Goal: Task Accomplishment & Management: Use online tool/utility

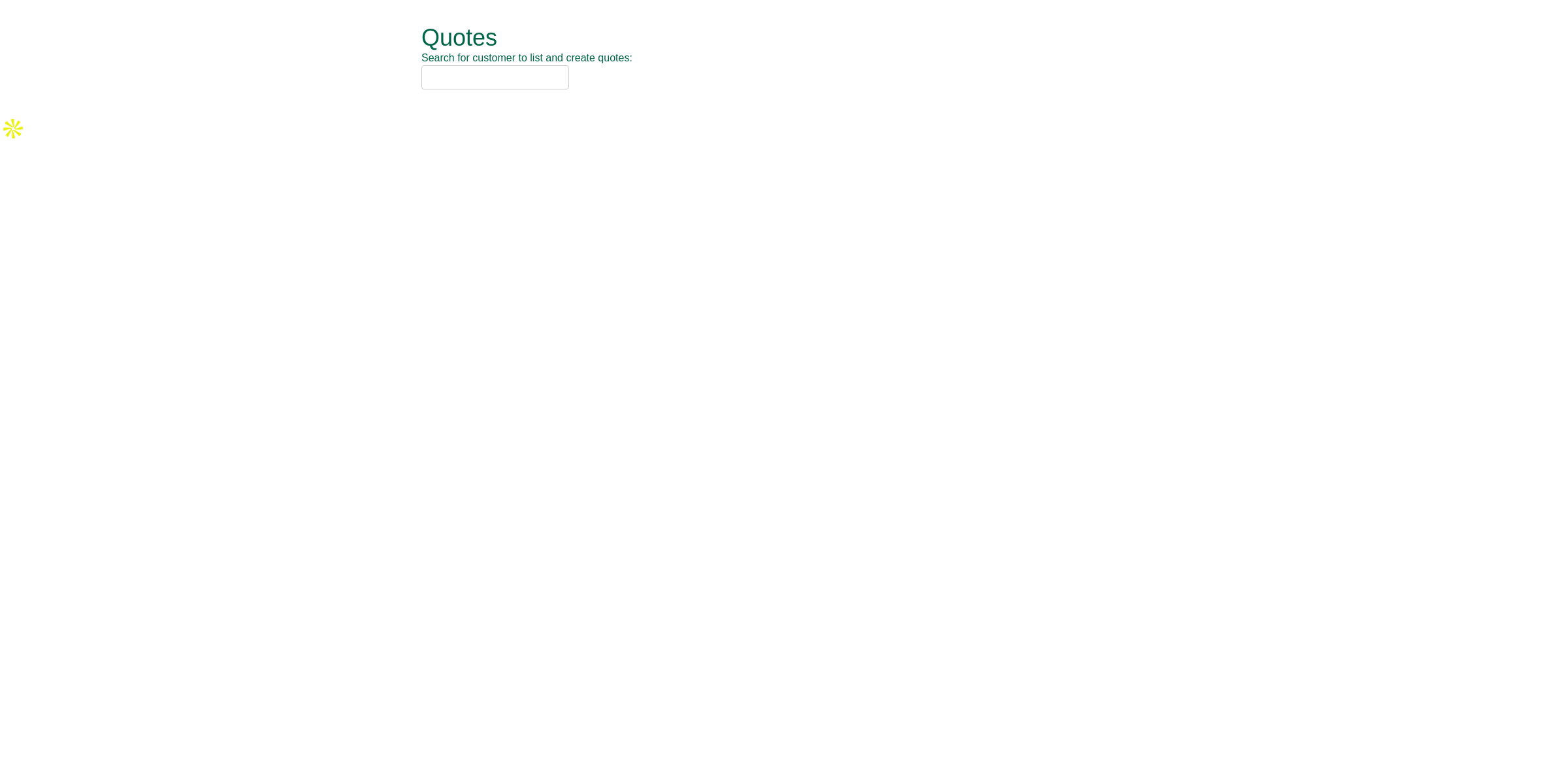
click at [494, 78] on input "text" at bounding box center [495, 77] width 148 height 25
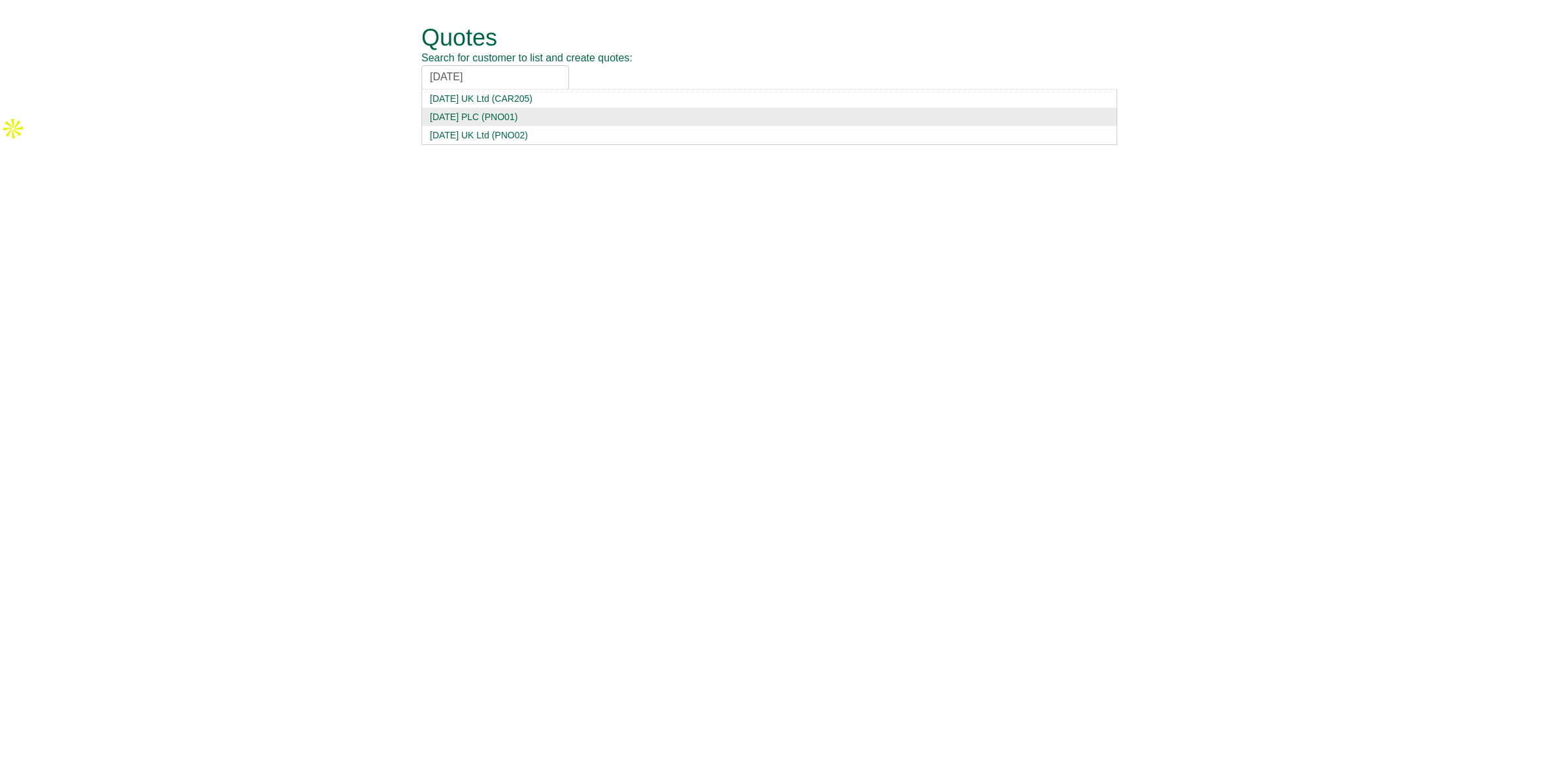
type input "carnival"
click at [490, 116] on div "Carnival PLC (PNO01)" at bounding box center [769, 117] width 679 height 13
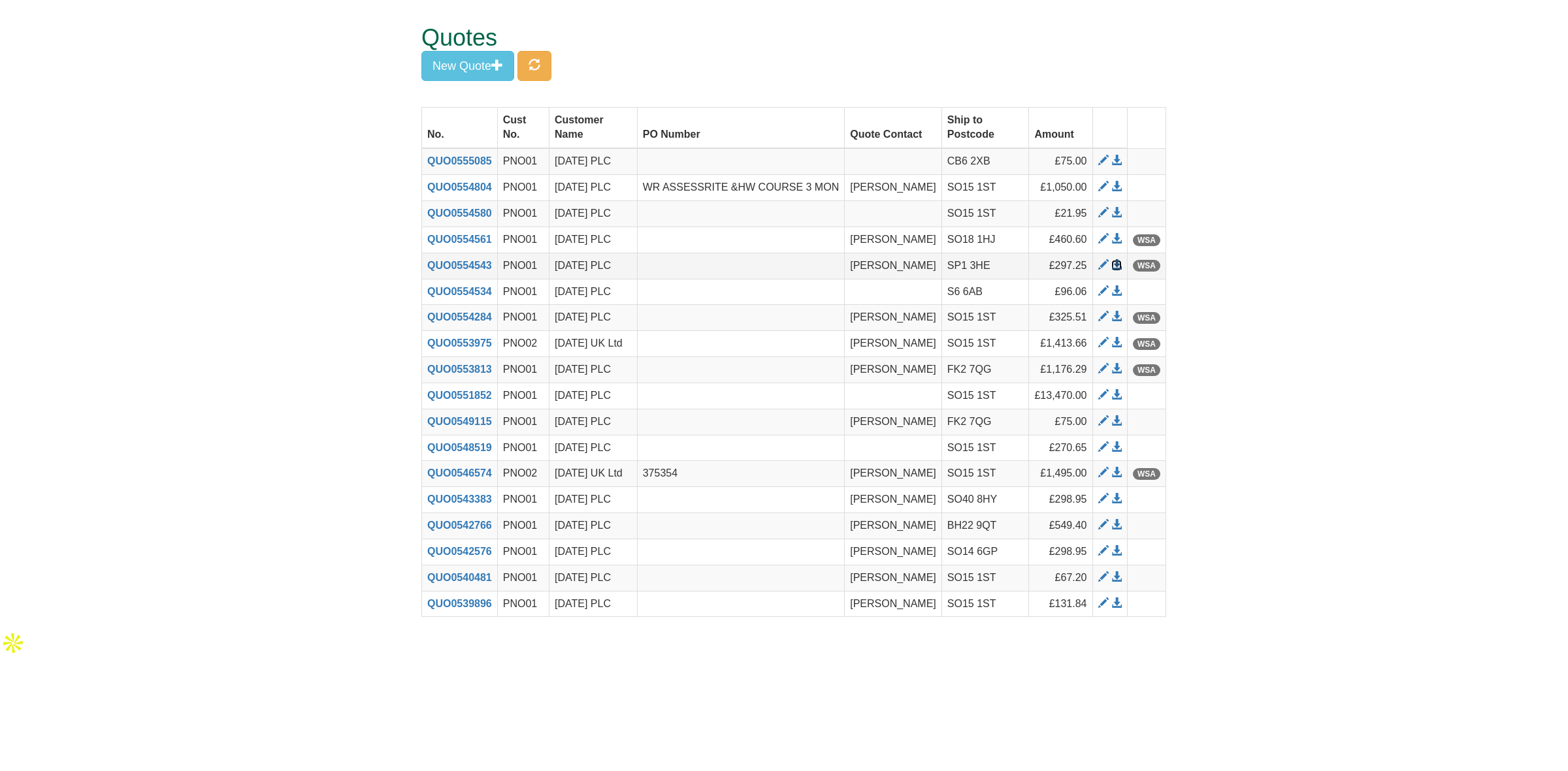
click at [1119, 264] on span at bounding box center [1116, 265] width 11 height 11
click at [1121, 239] on span at bounding box center [1116, 239] width 11 height 11
click at [1116, 213] on span at bounding box center [1116, 213] width 11 height 11
click at [1116, 162] on span at bounding box center [1116, 161] width 11 height 11
click at [1122, 292] on span at bounding box center [1116, 292] width 11 height 11
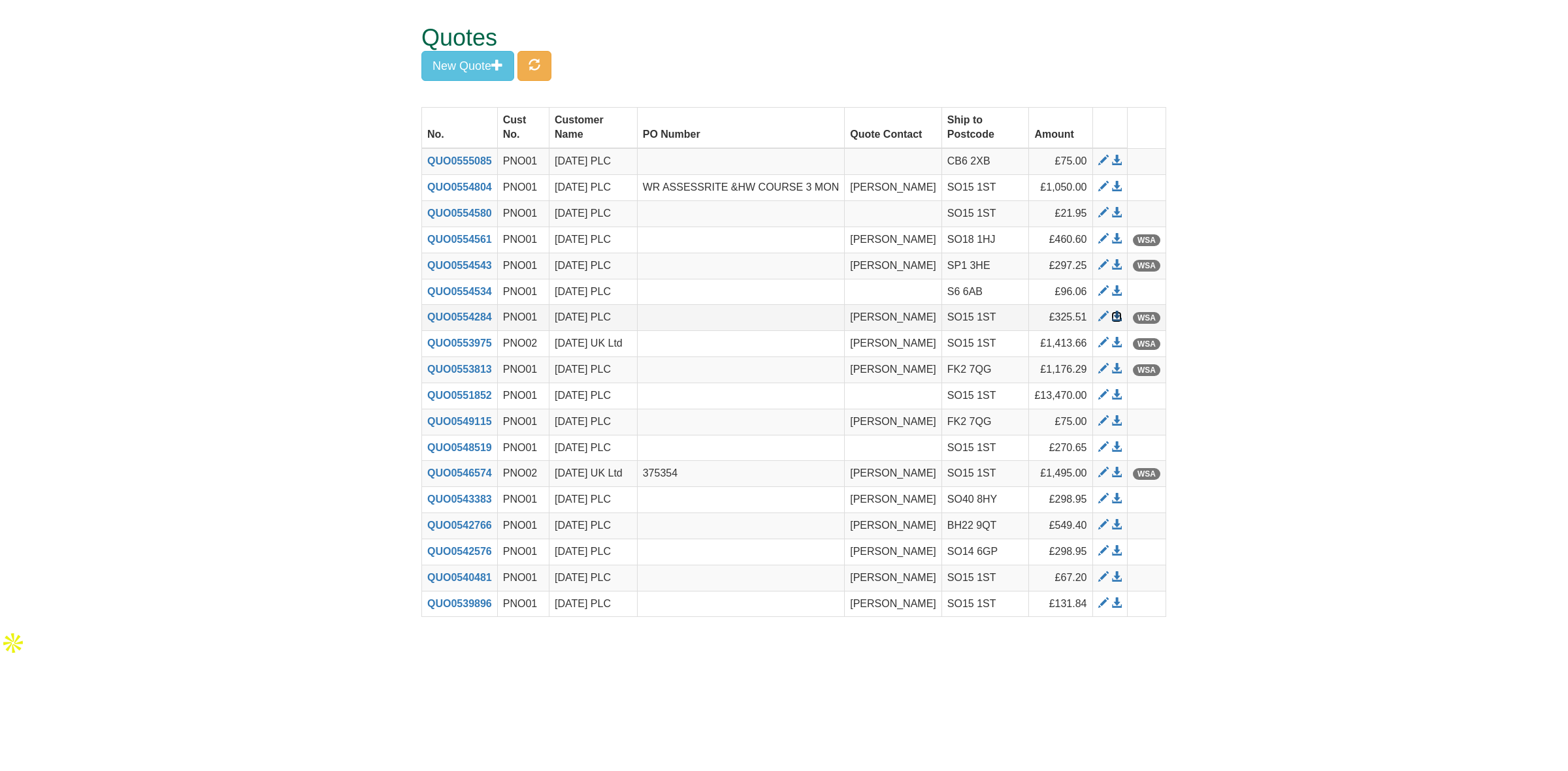
click at [1119, 321] on span at bounding box center [1116, 317] width 11 height 11
click at [1116, 425] on span at bounding box center [1116, 422] width 11 height 11
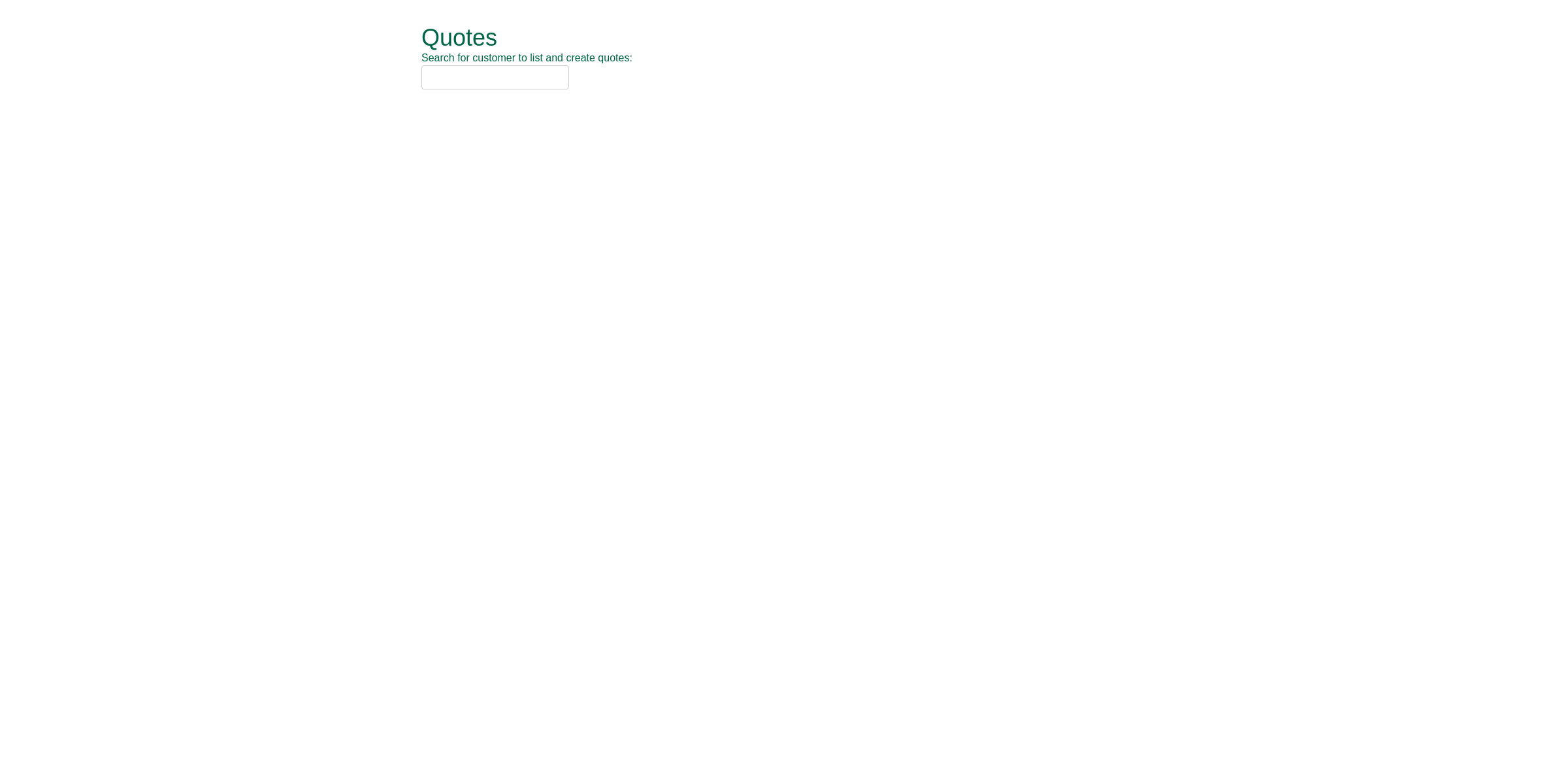
click at [497, 79] on input "text" at bounding box center [495, 77] width 148 height 25
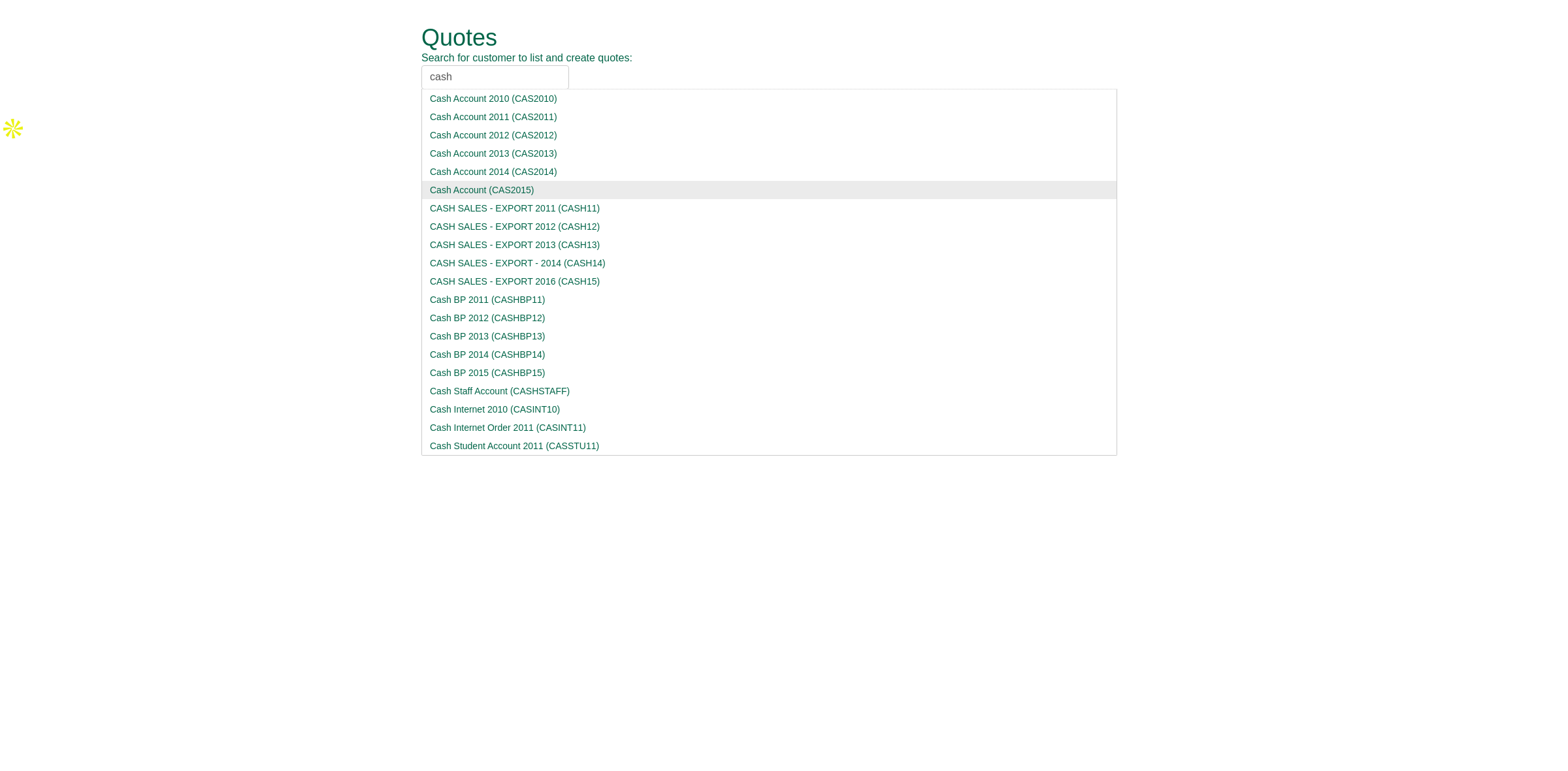
type input "cash"
click at [543, 193] on div "Cash Account (CAS2015)" at bounding box center [769, 190] width 679 height 13
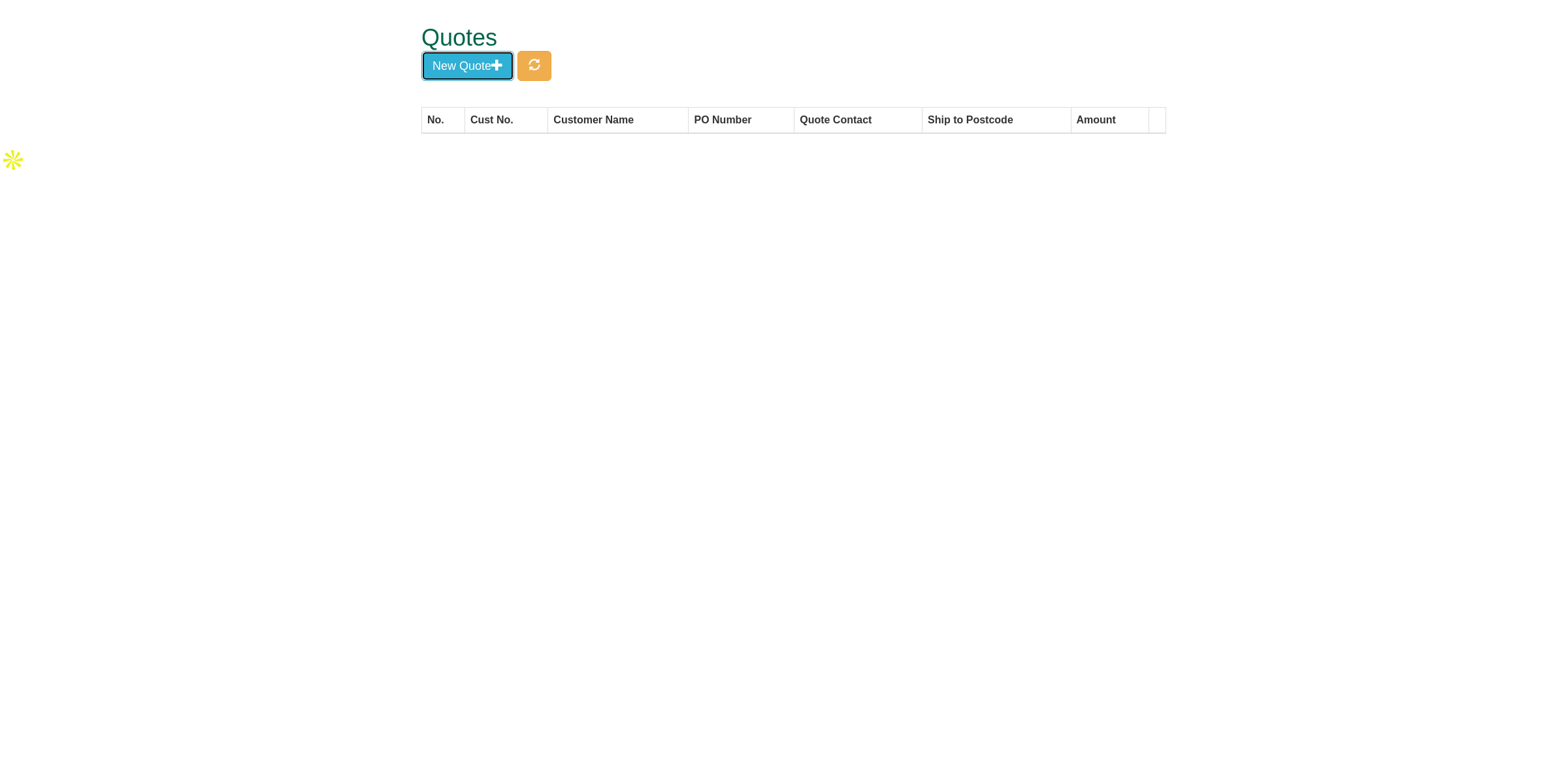
click at [486, 73] on button "New Quote" at bounding box center [468, 66] width 93 height 30
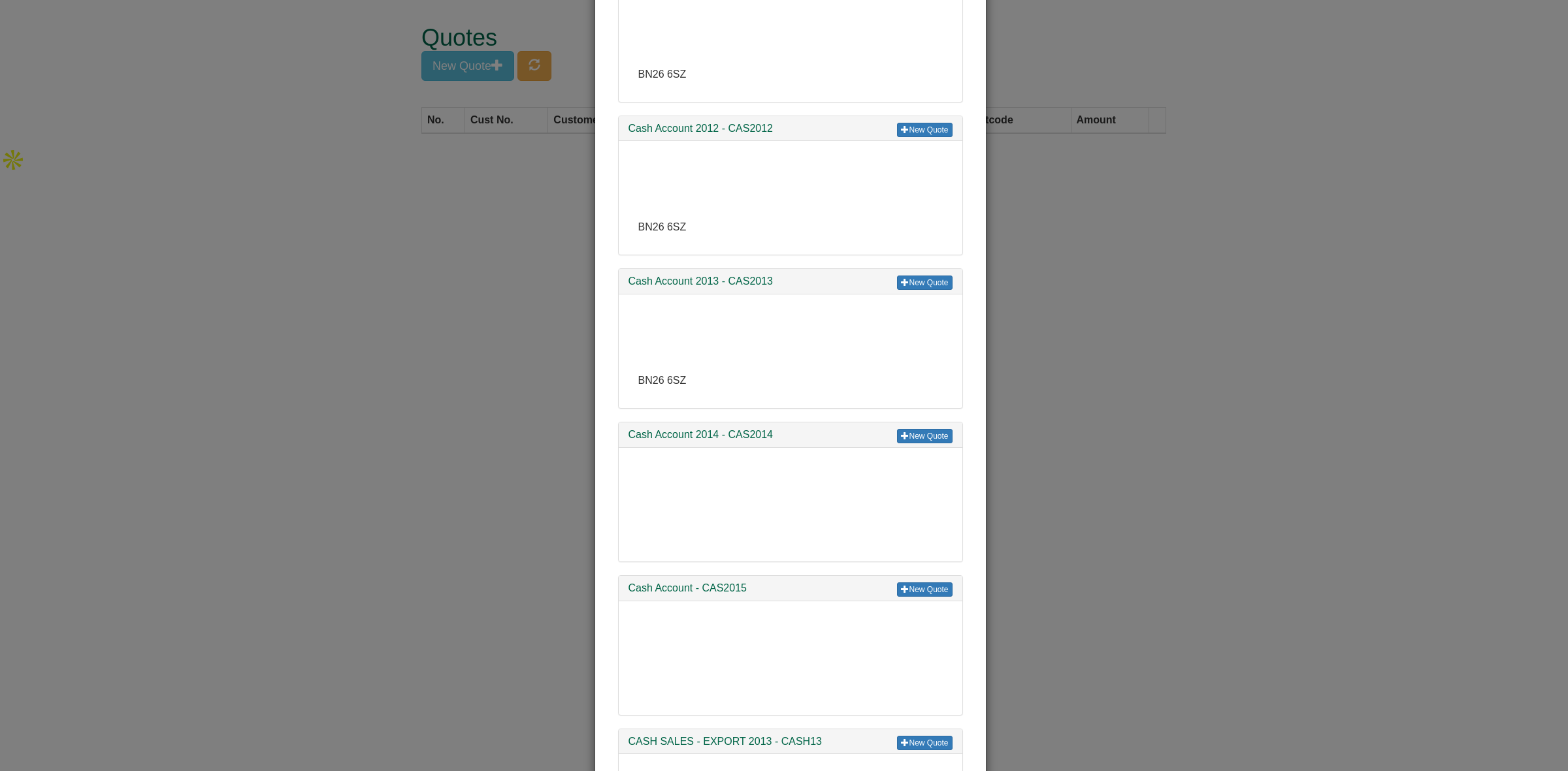
scroll to position [182, 0]
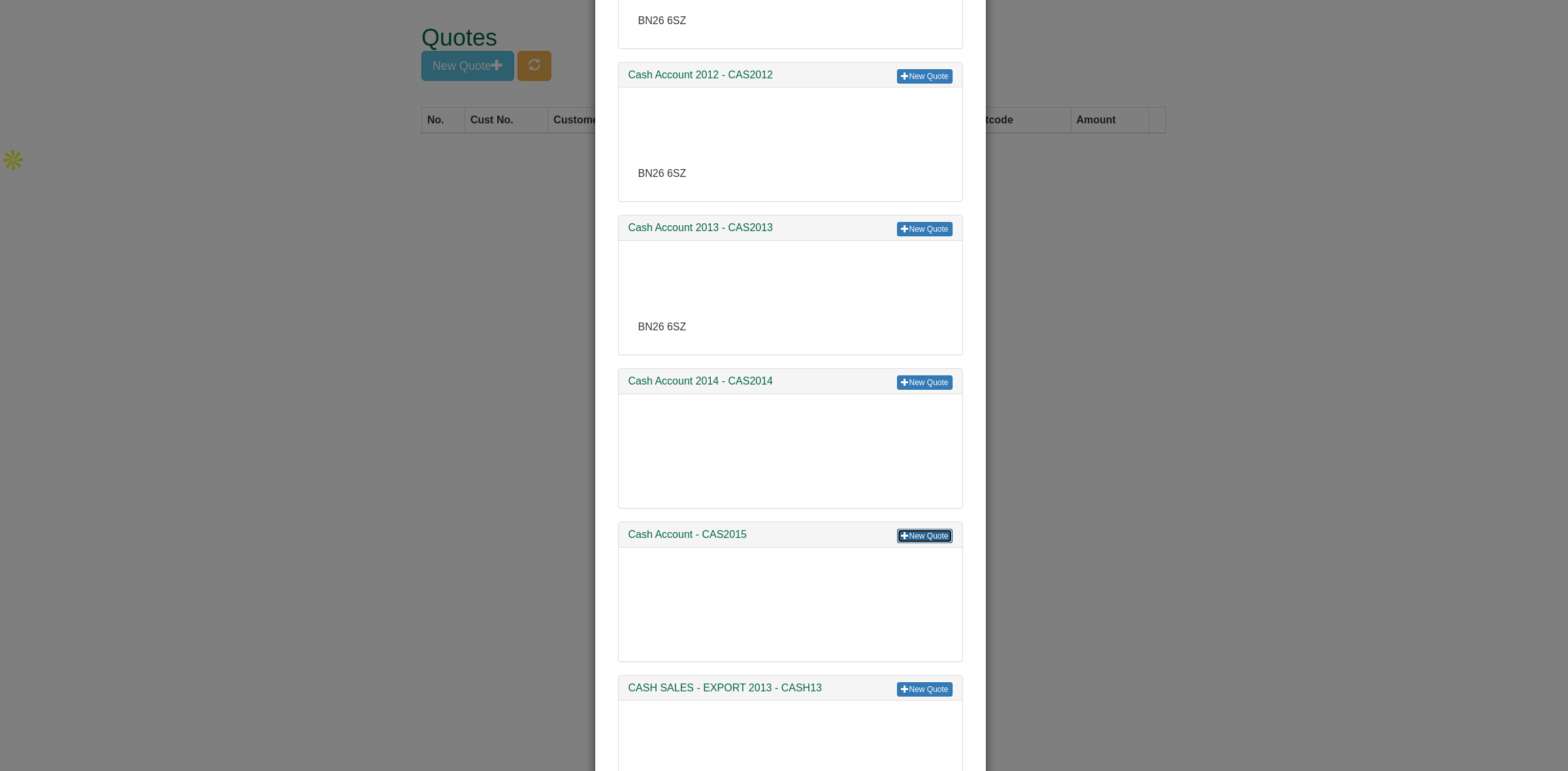
click at [906, 536] on link "New Quote" at bounding box center [924, 536] width 54 height 14
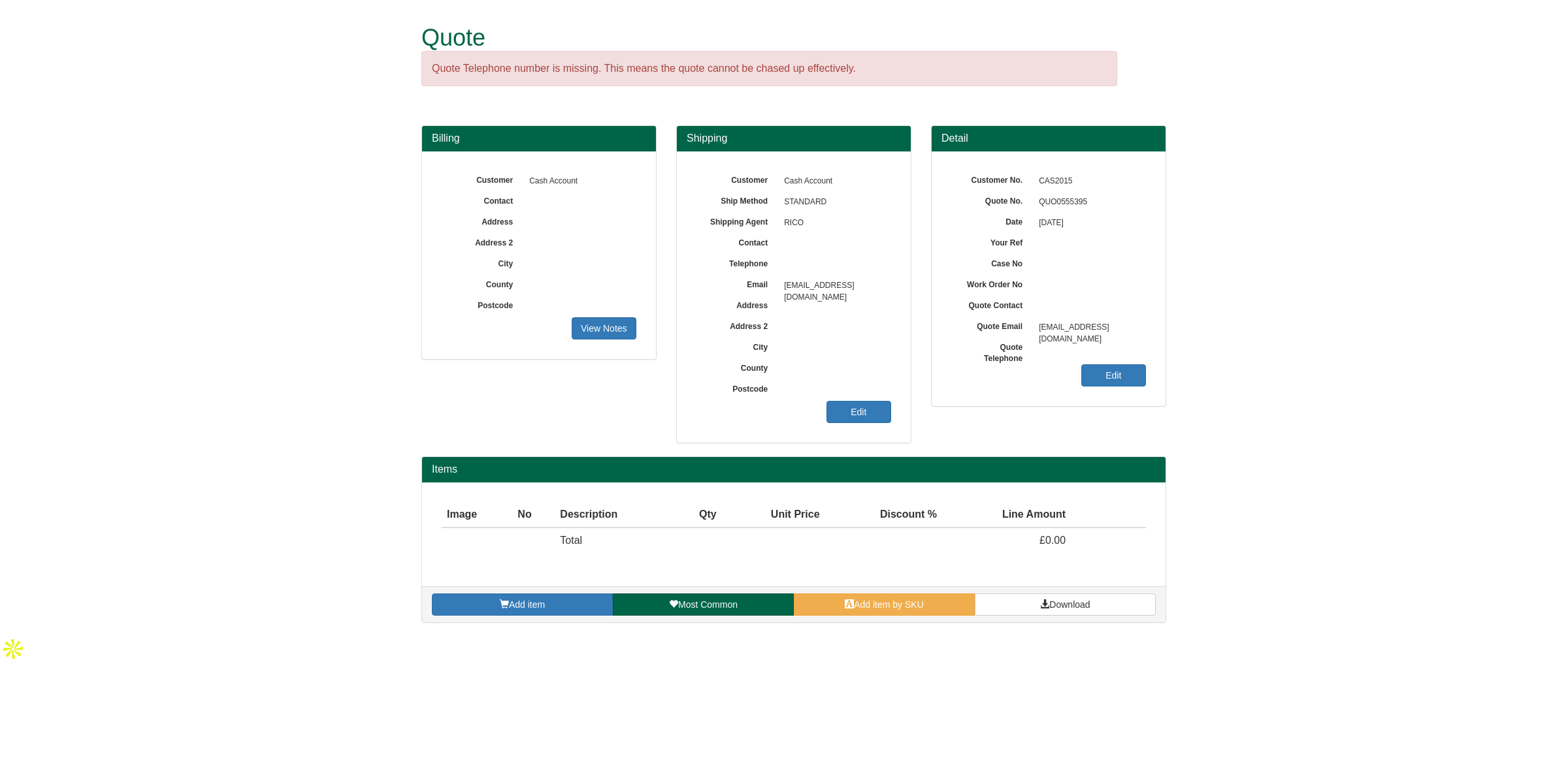
drag, startPoint x: 1015, startPoint y: 13, endPoint x: 932, endPoint y: 33, distance: 85.4
click at [1015, 13] on div "Quote Quote Telephone number is missing. This means the quote cannot be chased …" at bounding box center [794, 62] width 745 height 126
click at [520, 608] on span "Add item" at bounding box center [526, 605] width 36 height 11
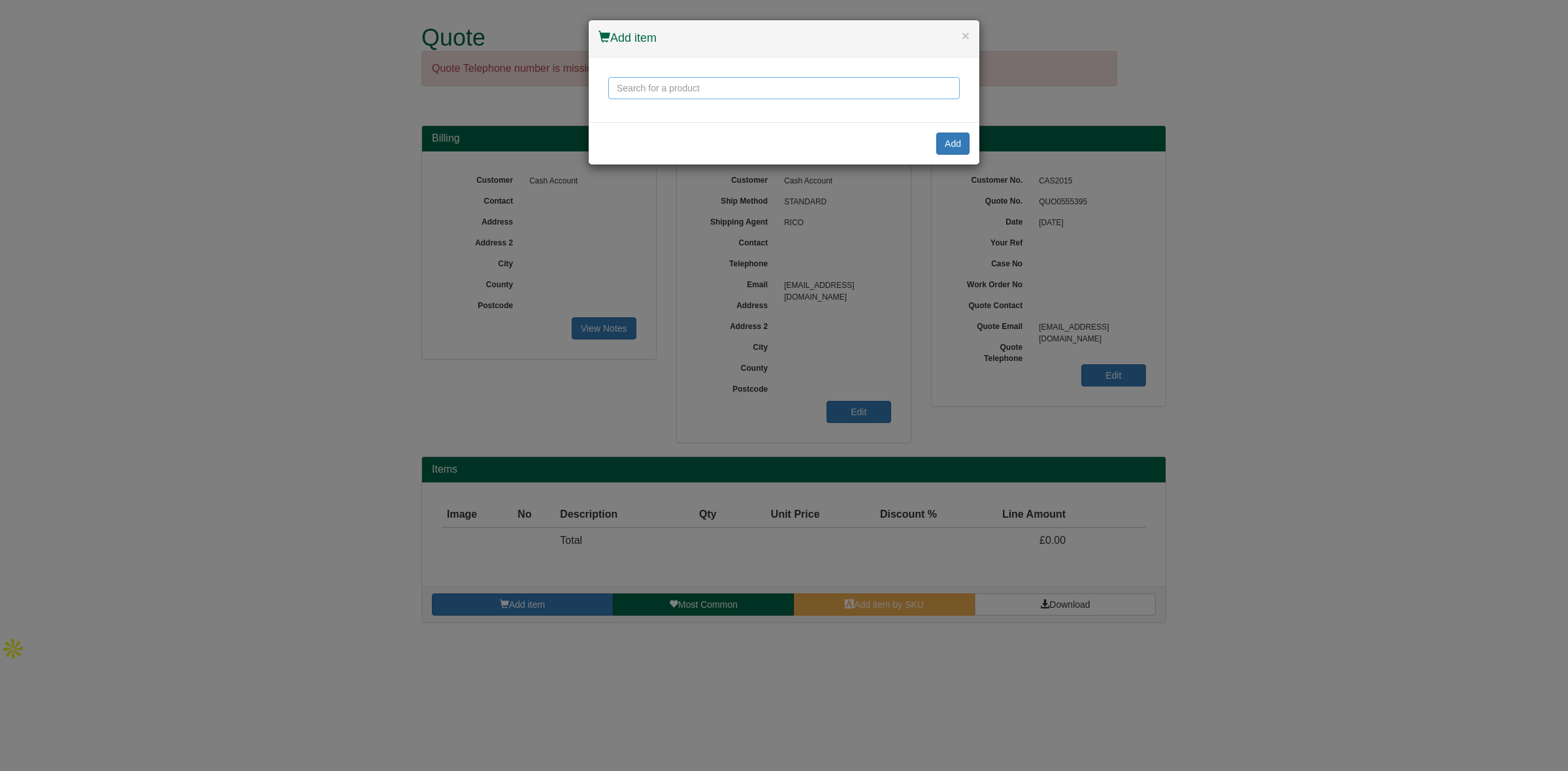
click at [661, 85] on input "text" at bounding box center [784, 88] width 351 height 22
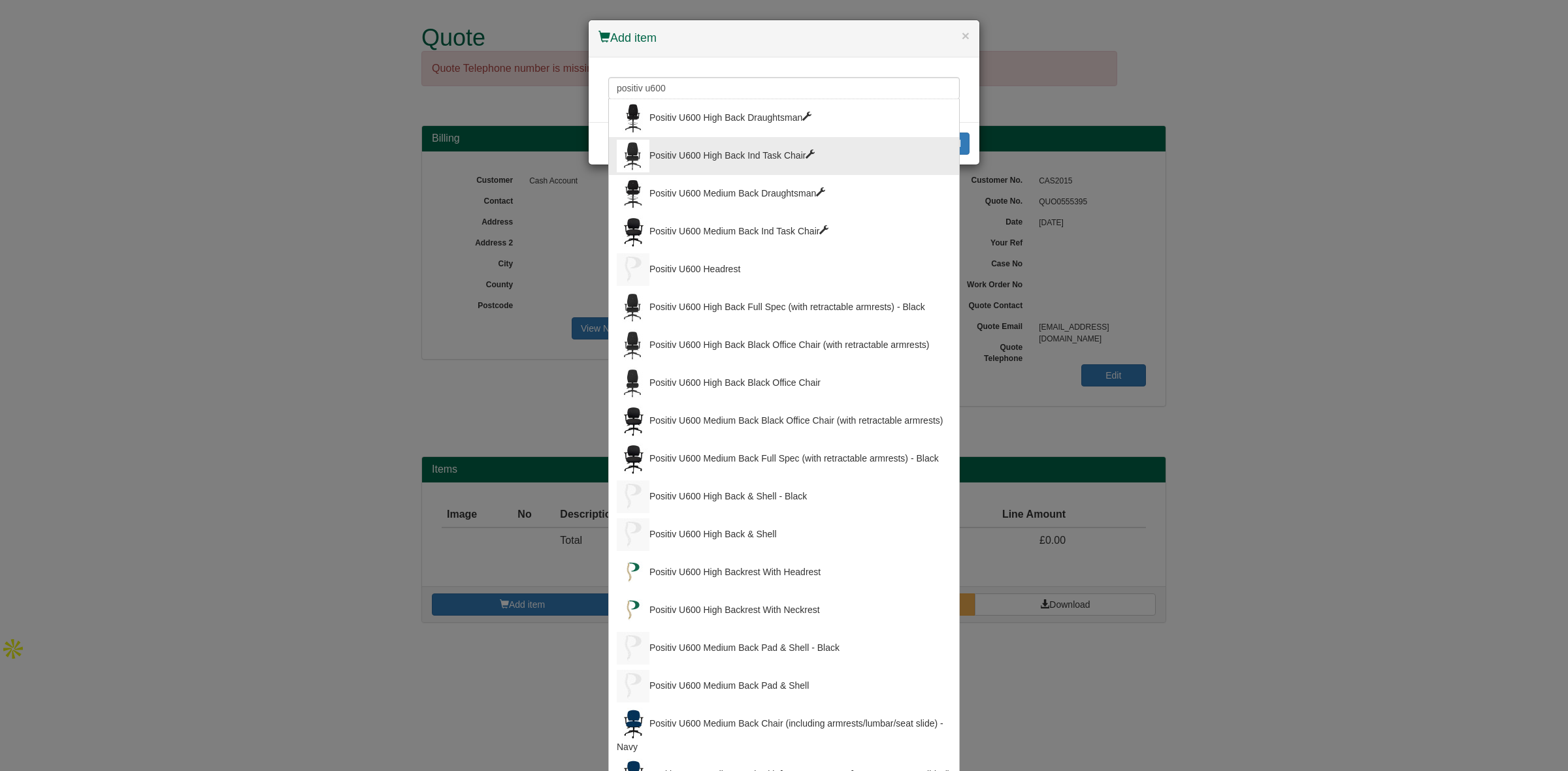
click at [815, 163] on div "Positiv U600 High Back Ind Task Chair" at bounding box center [784, 155] width 335 height 32
type input "Positiv U600 High Back Ind Task Chair"
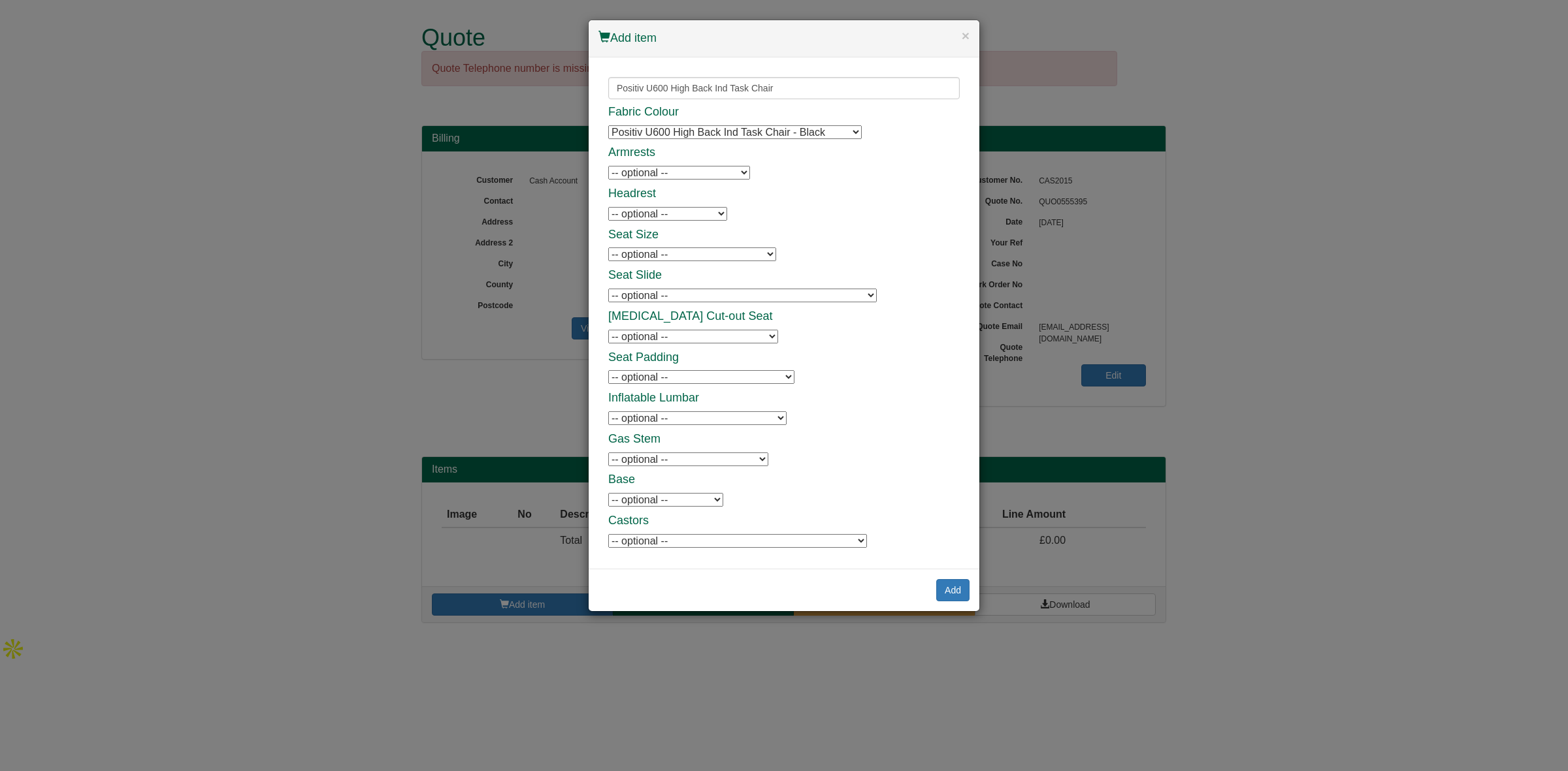
click at [687, 175] on select "-- optional -- Positiv Adjustable Armrests Positiv Adjustable Armrests Retracta…" at bounding box center [678, 173] width 141 height 14
click at [677, 163] on div "Fabric Colour Positiv U600 High Back Ind Task Chair - Black Positiv U600 High B…" at bounding box center [784, 327] width 351 height 443
click at [675, 172] on select "-- optional -- Positiv Adjustable Armrests Positiv Adjustable Armrests Retracta…" at bounding box center [678, 173] width 141 height 14
select select "9787102U"
click at [608, 166] on select "-- optional -- Positiv Adjustable Armrests Positiv Adjustable Armrests Retracta…" at bounding box center [678, 173] width 141 height 14
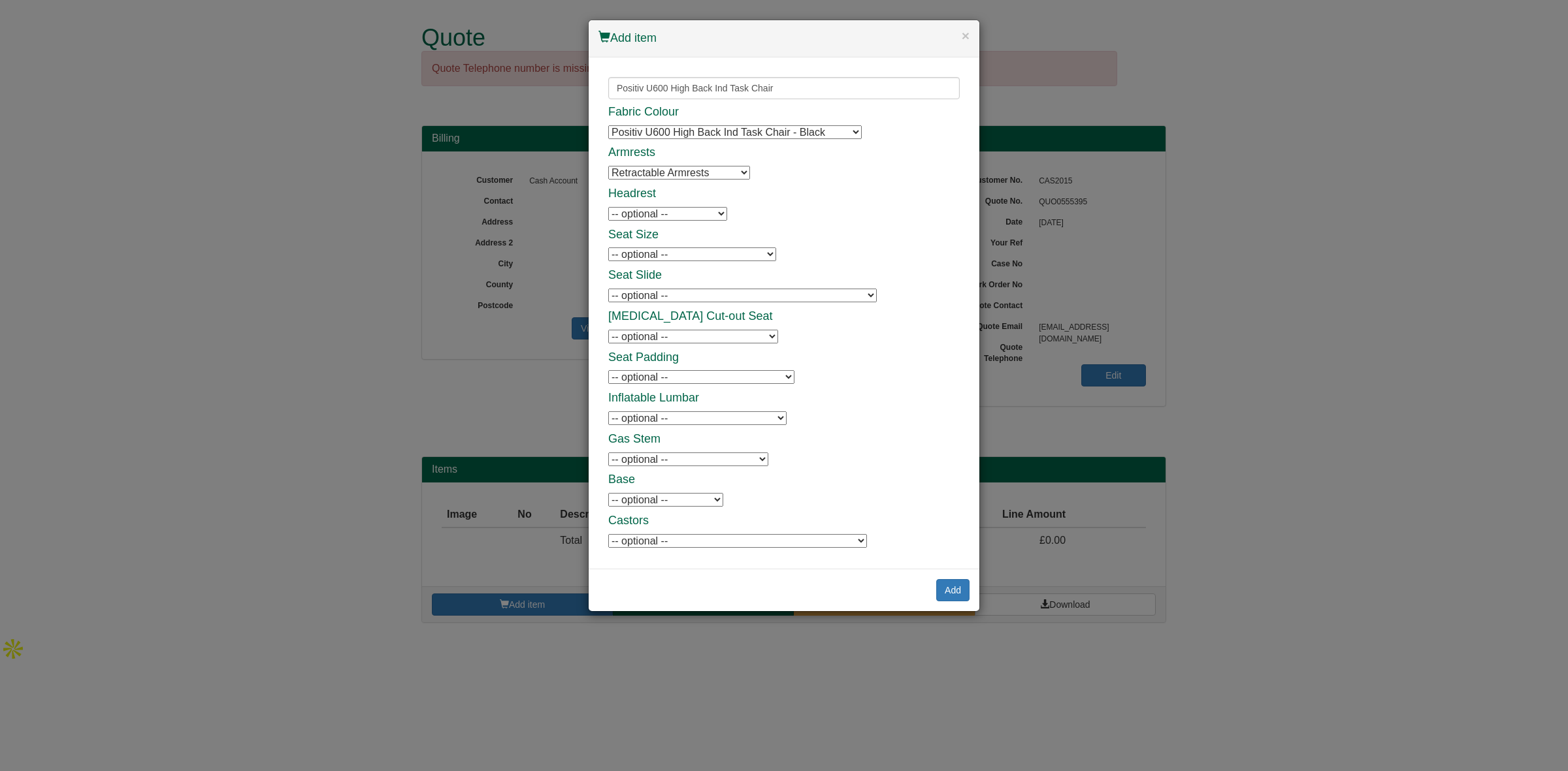
click at [651, 220] on div "Fabric Colour Positiv U600 High Back Ind Task Chair - Black Positiv U600 High B…" at bounding box center [784, 327] width 351 height 443
select select "100144348"
click at [608, 207] on select "-- optional -- Positiv U600 Headrest Positiv U600 Headrest" at bounding box center [667, 214] width 119 height 14
click at [696, 255] on select "-- optional -- Small Seat - 480(w) x 440(d) mm Small Seat - 480(w) x 440(d) mm" at bounding box center [691, 255] width 168 height 14
click at [703, 253] on select "-- optional -- Small Seat - 480(w) x 440(d) mm Small Seat - 480(w) x 440(d) mm" at bounding box center [691, 255] width 168 height 14
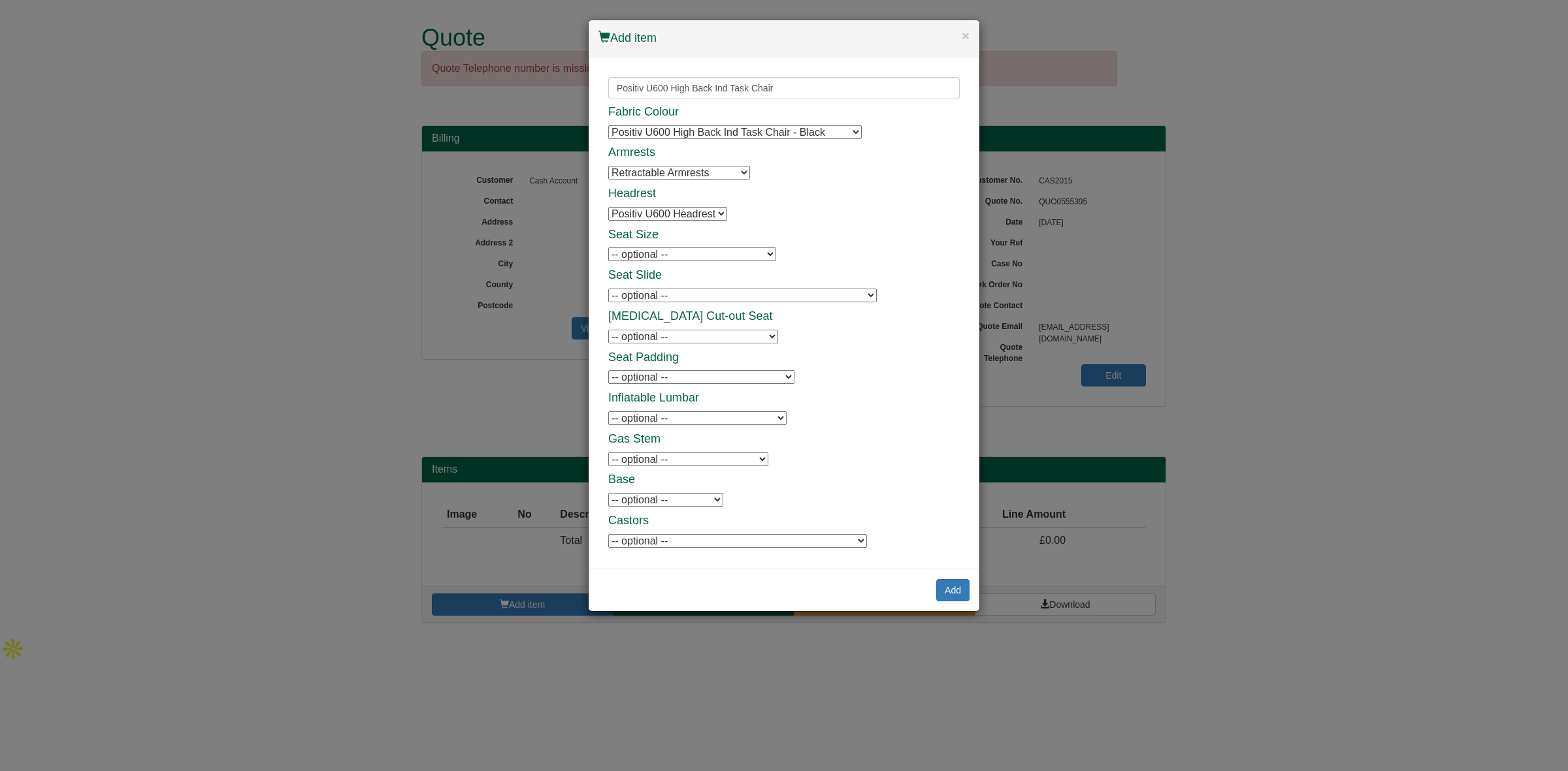
click at [690, 292] on select "-- optional -- Positiv Seat Slide (adds a sliding seat range of 50 mm) Positiv …" at bounding box center [742, 296] width 269 height 14
select select "9787105U"
click at [608, 289] on select "-- optional -- Positiv Seat Slide (adds a sliding seat range of 50 mm) Positiv …" at bounding box center [742, 296] width 269 height 14
click at [680, 420] on select "-- optional -- Positiv Inflatable Lumbar Positiv Inflatable Lumbar" at bounding box center [697, 419] width 178 height 14
select select "9787106U"
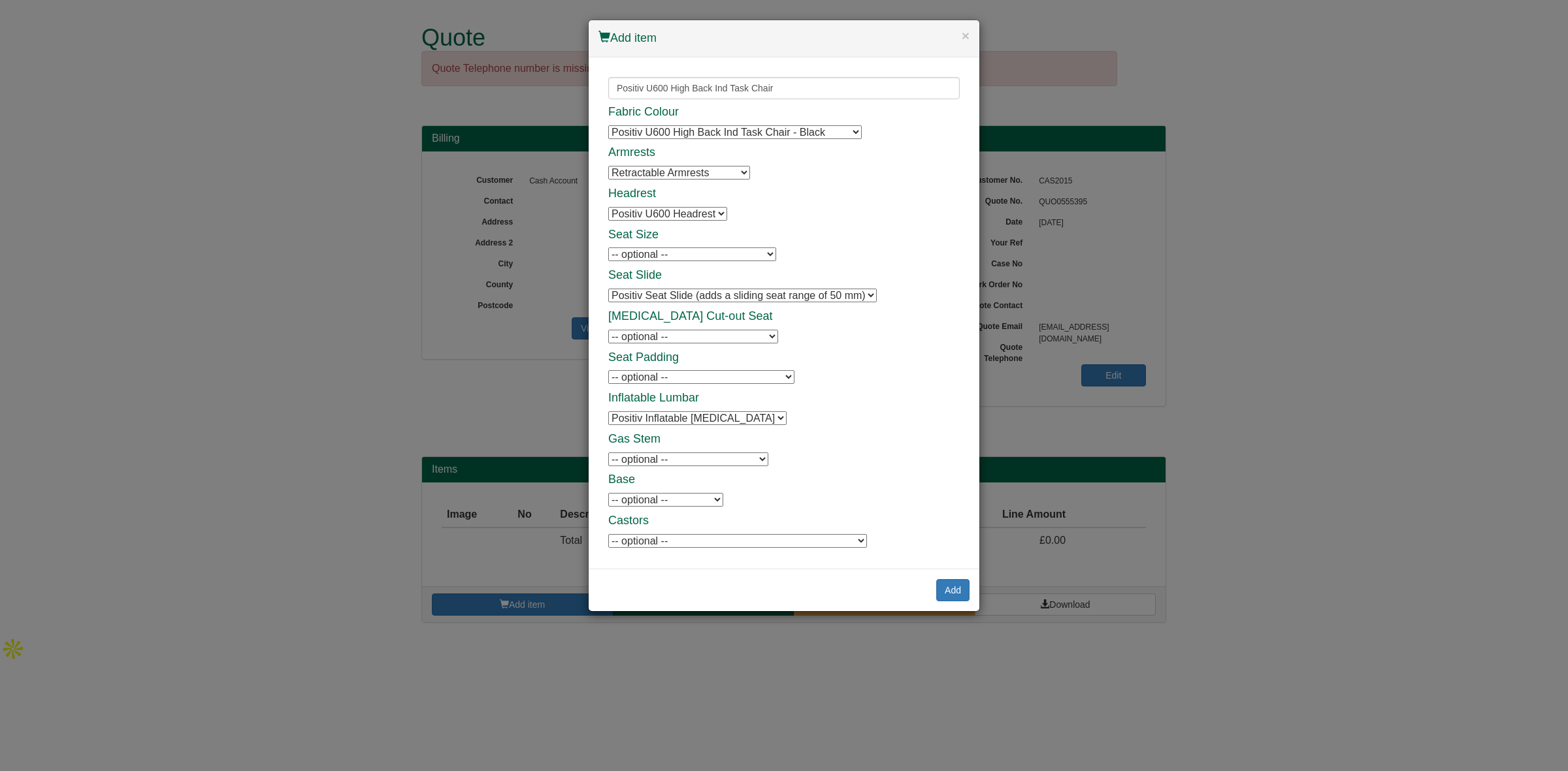
click at [608, 412] on select "-- optional -- Positiv Inflatable Lumbar Positiv Inflatable Lumbar" at bounding box center [697, 419] width 178 height 14
click at [687, 539] on select "-- optional -- Positiv Soft Wheel Castors For Hard Floors (set of 5) Positiv So…" at bounding box center [737, 541] width 259 height 14
click at [955, 588] on button "Add" at bounding box center [953, 590] width 33 height 22
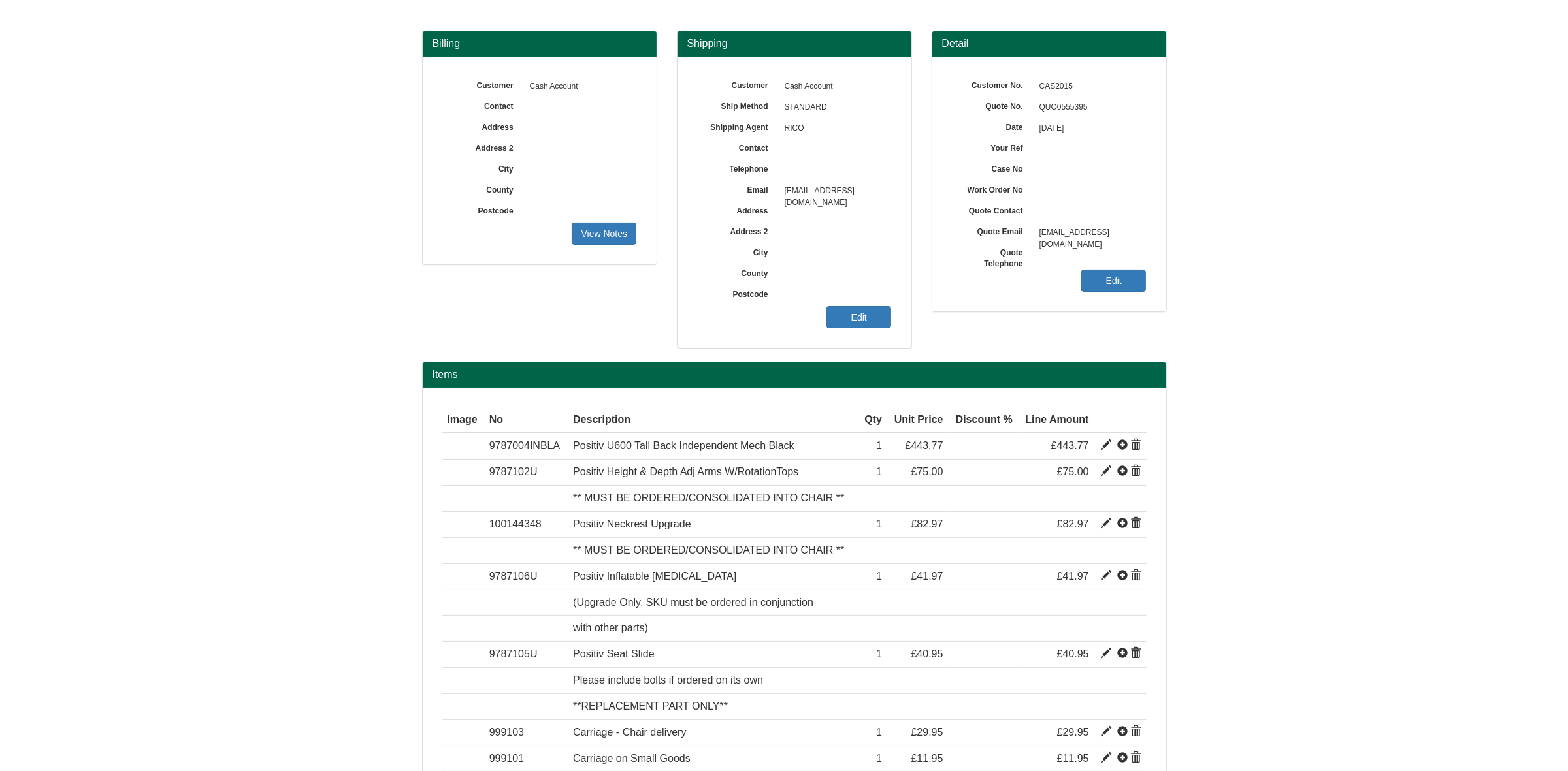
scroll to position [43, 0]
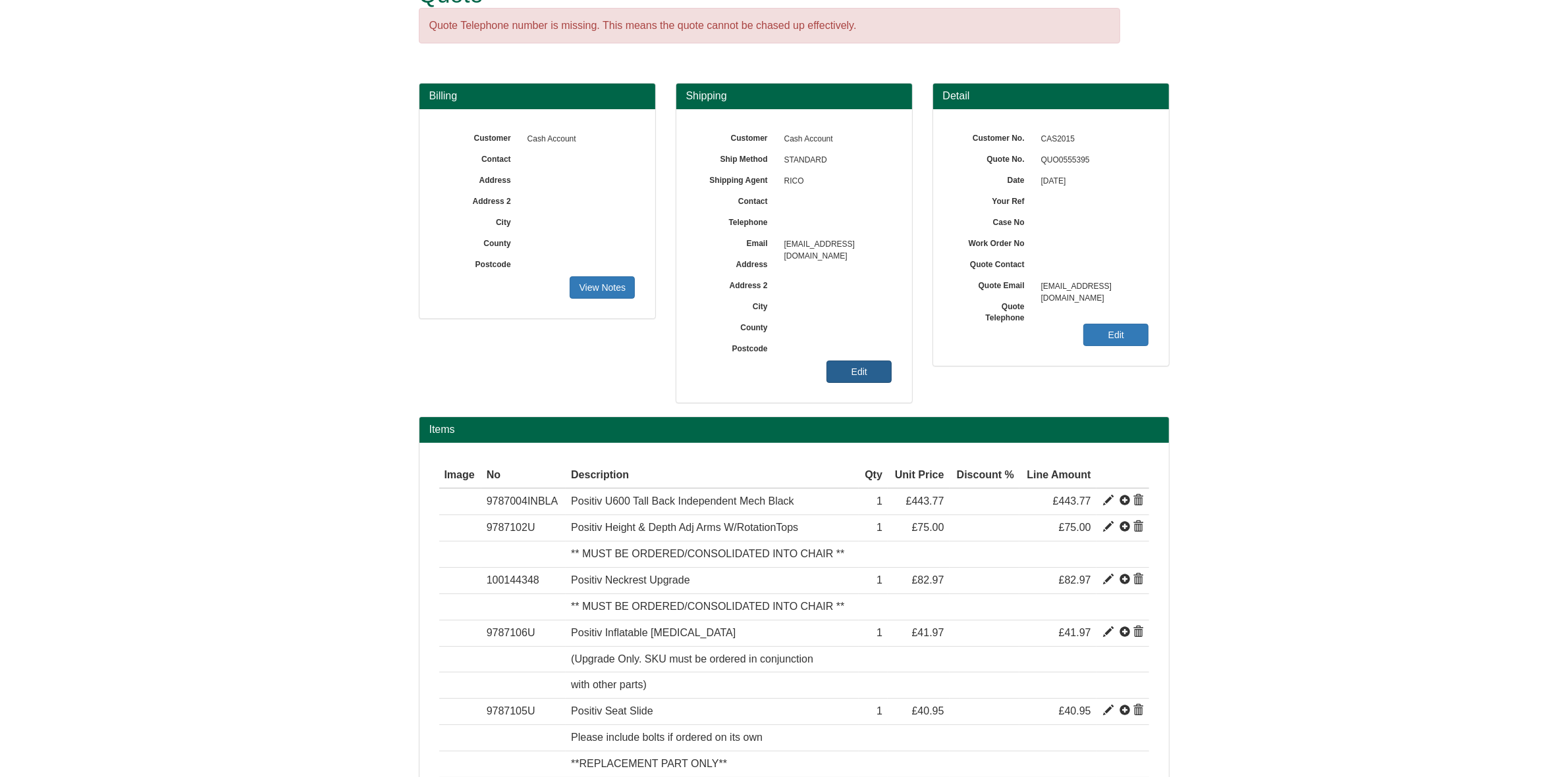
click at [864, 379] on link "Edit" at bounding box center [859, 372] width 66 height 22
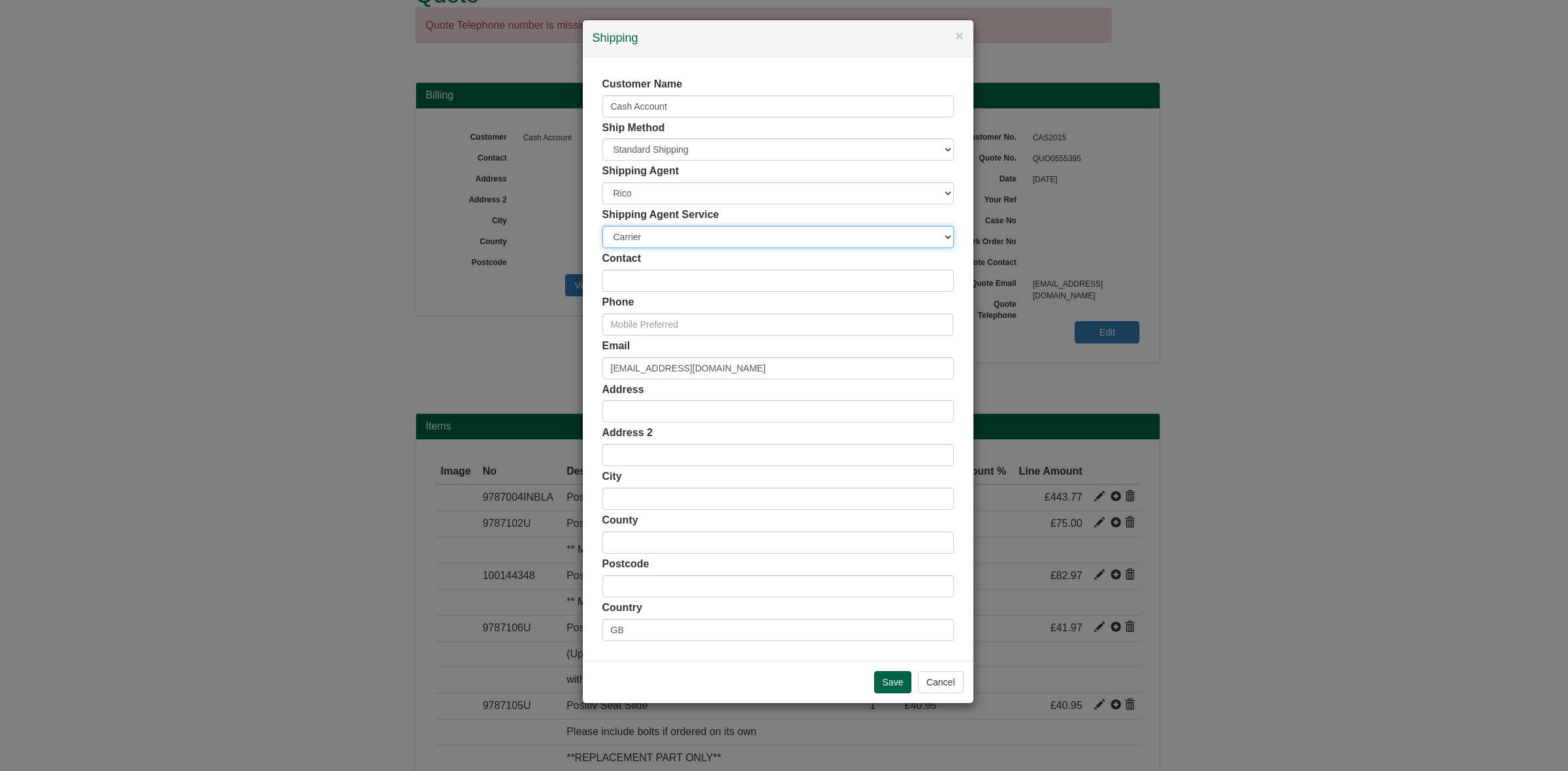
click at [652, 234] on select "Carrier White Glove" at bounding box center [778, 236] width 351 height 22
select select "TS-DELASS"
click at [603, 226] on select "Carrier White Glove" at bounding box center [778, 236] width 351 height 22
click at [652, 283] on input "text" at bounding box center [778, 280] width 351 height 22
click at [723, 290] on input "text" at bounding box center [778, 280] width 351 height 22
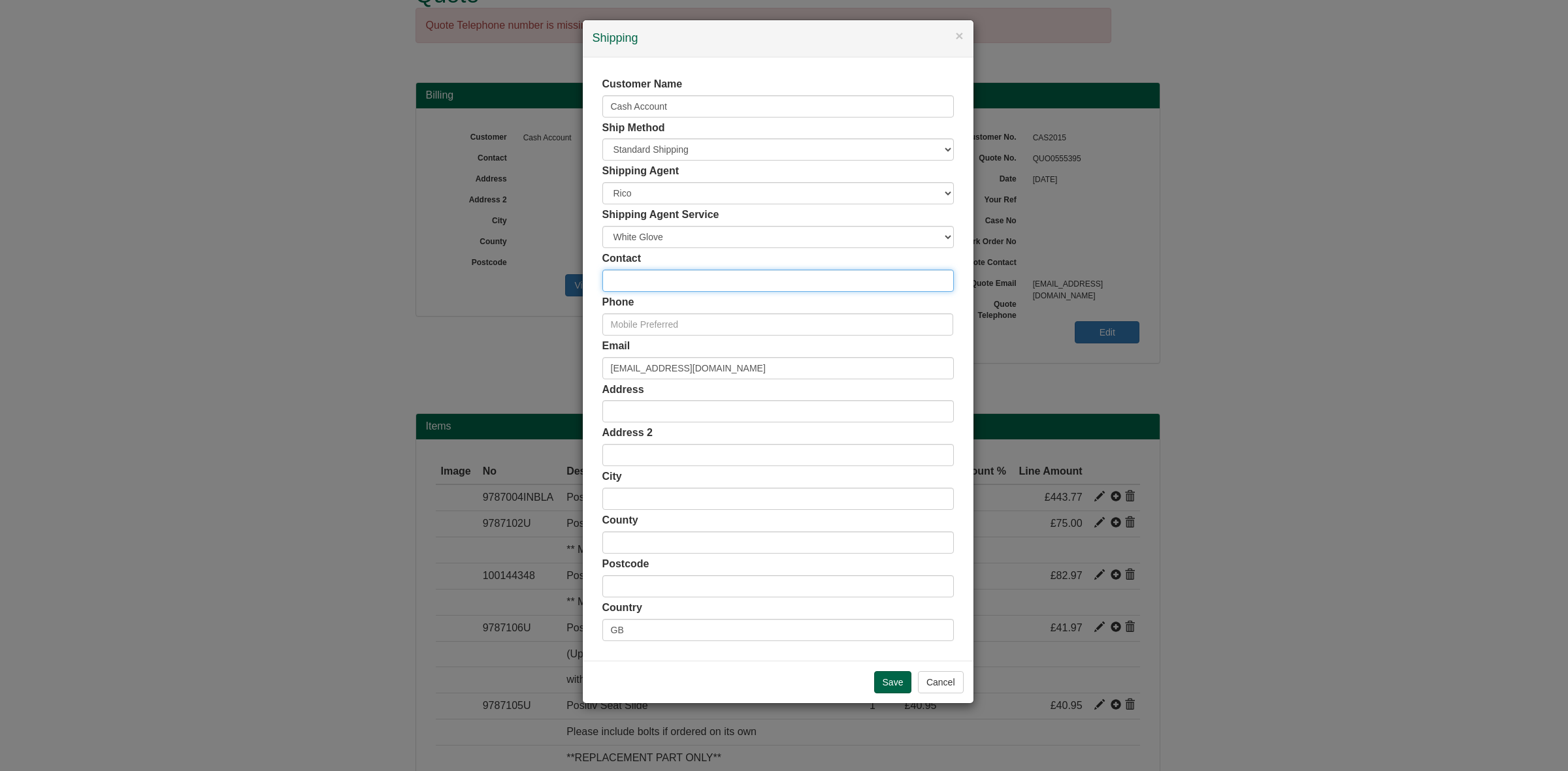
click at [634, 283] on input "text" at bounding box center [778, 280] width 351 height 22
paste input "Surindder Singh"
type input "Surindder Singh"
drag, startPoint x: 749, startPoint y: 372, endPoint x: 586, endPoint y: 356, distance: 163.8
click at [586, 356] on div "Customer Name Cash Account Ship Method Free of Charge £5 Flat Rate £7.50 Flat R…" at bounding box center [777, 358] width 391 height 603
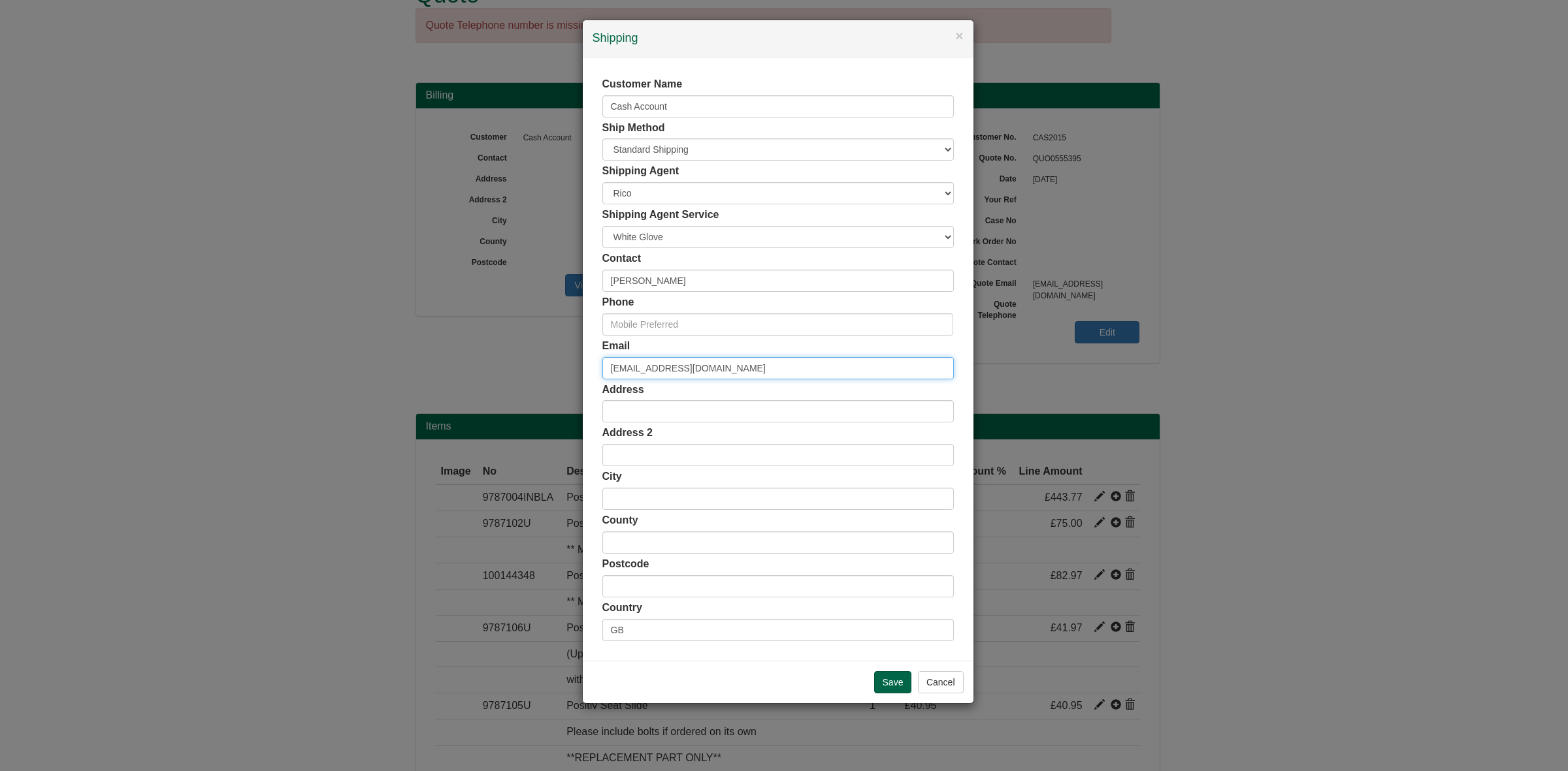
paste input "surindder.singh@oceaninfinity.com"
type input "surindder.singh@oceaninfinity.com"
click at [896, 685] on input "Save" at bounding box center [892, 682] width 38 height 22
drag, startPoint x: 684, startPoint y: 281, endPoint x: 557, endPoint y: 277, distance: 127.1
click at [557, 277] on div "× Shipping Customer Name Cash Account Ship Method Free of Charge £5 Flat Rate £…" at bounding box center [784, 386] width 1568 height 771
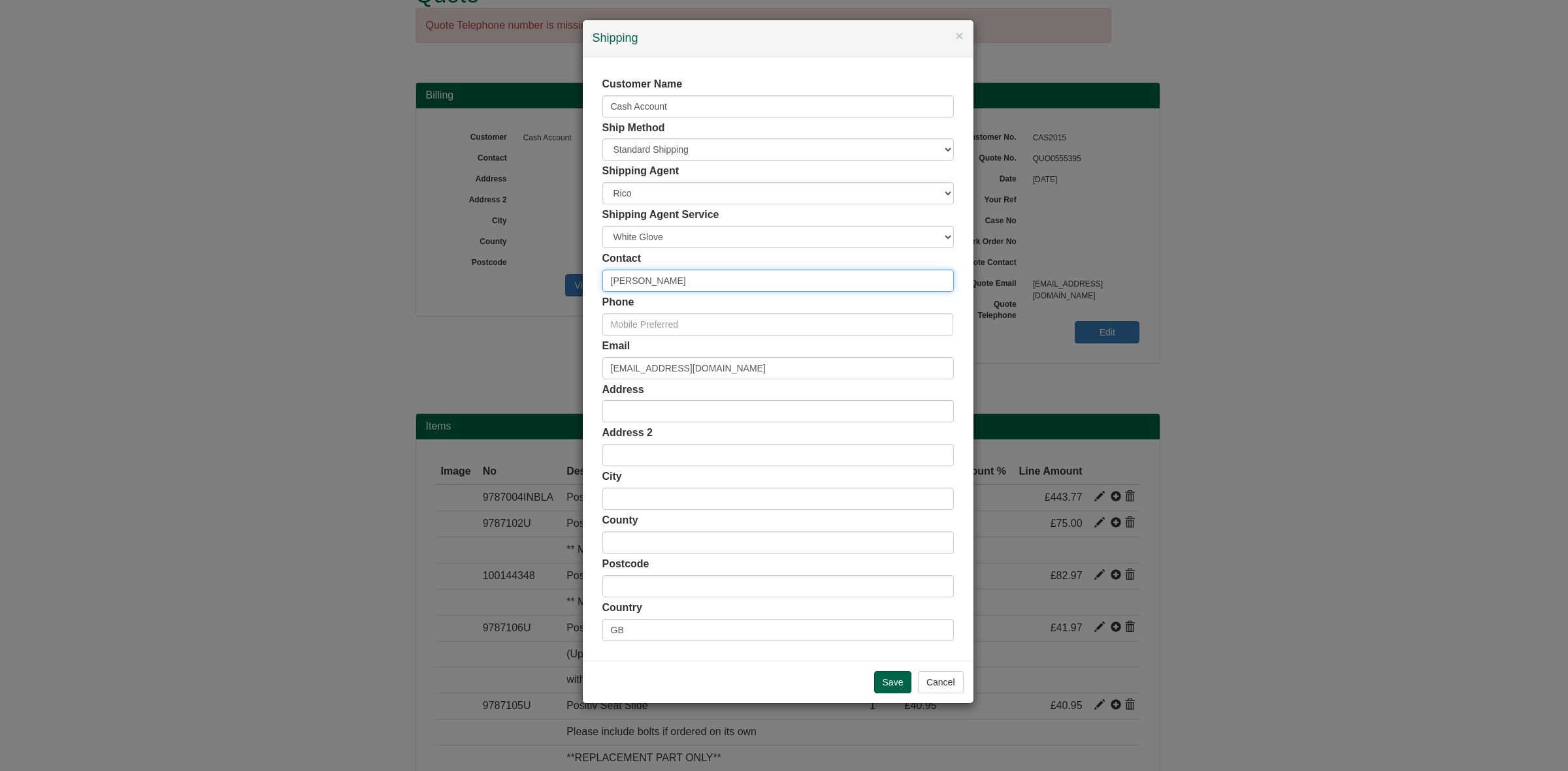
paste input "surindder.singh@oceaninfinity.com"
type input "Surindder Singh"
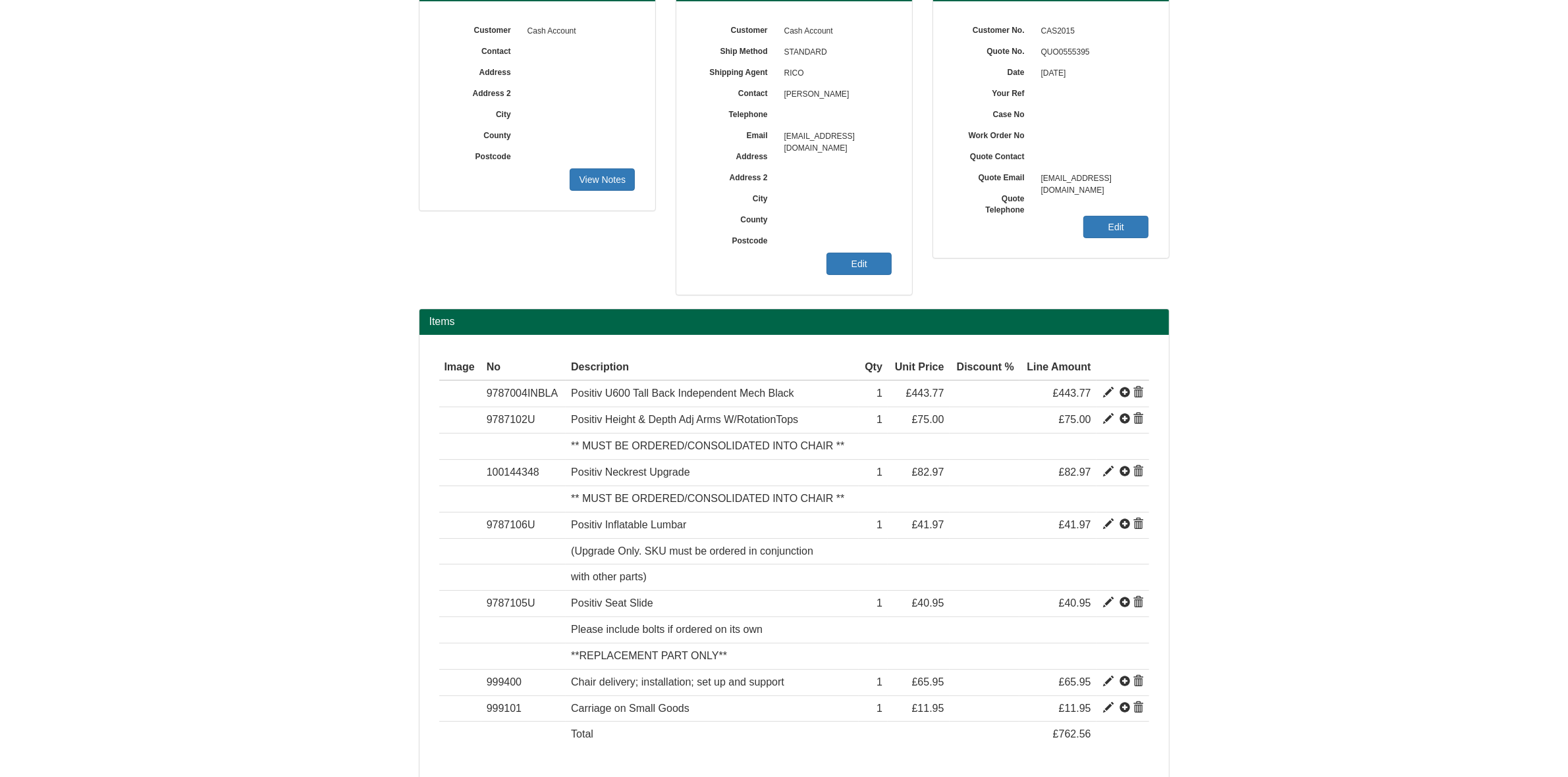
scroll to position [165, 0]
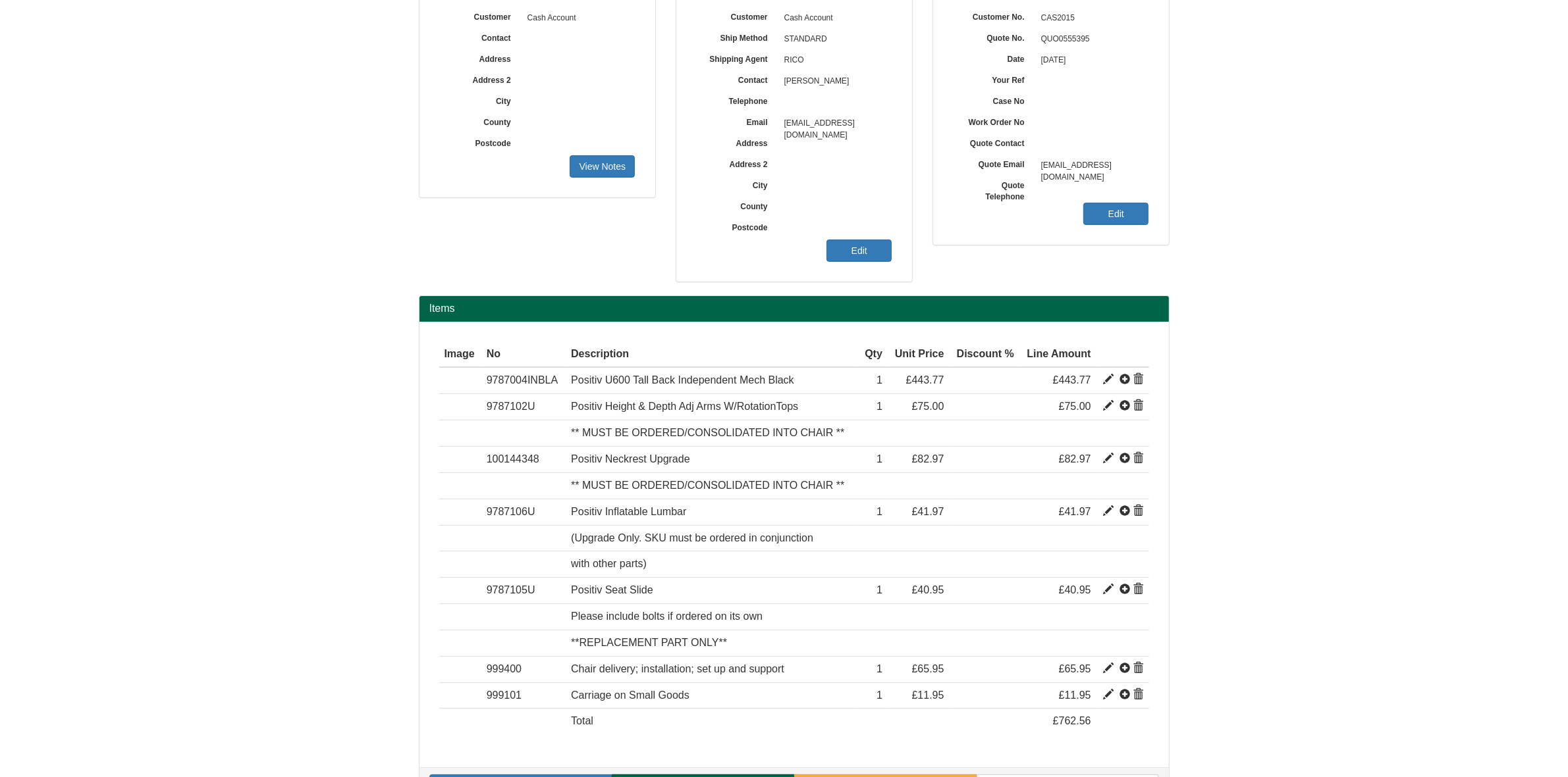
drag, startPoint x: 837, startPoint y: 82, endPoint x: 826, endPoint y: 90, distance: 13.6
click at [819, 80] on span "[PERSON_NAME]" at bounding box center [834, 81] width 114 height 21
click at [1105, 380] on span at bounding box center [1108, 380] width 11 height 11
type input "Positiv U600 Tall Back Independent Mech Black"
type input "BONDAI FR BLACK 8033"
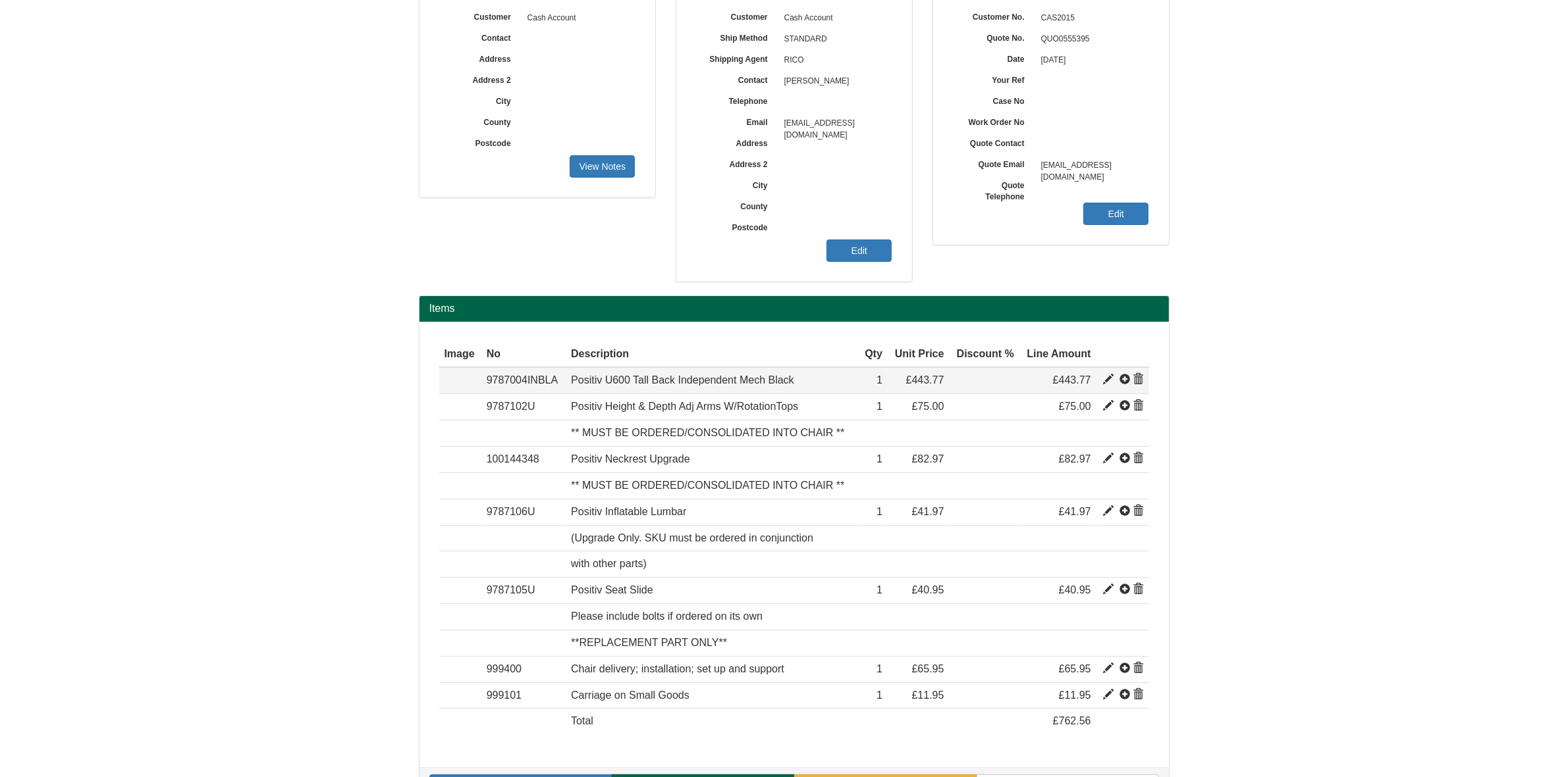
type input "191.79"
type input "443.77"
type input "1"
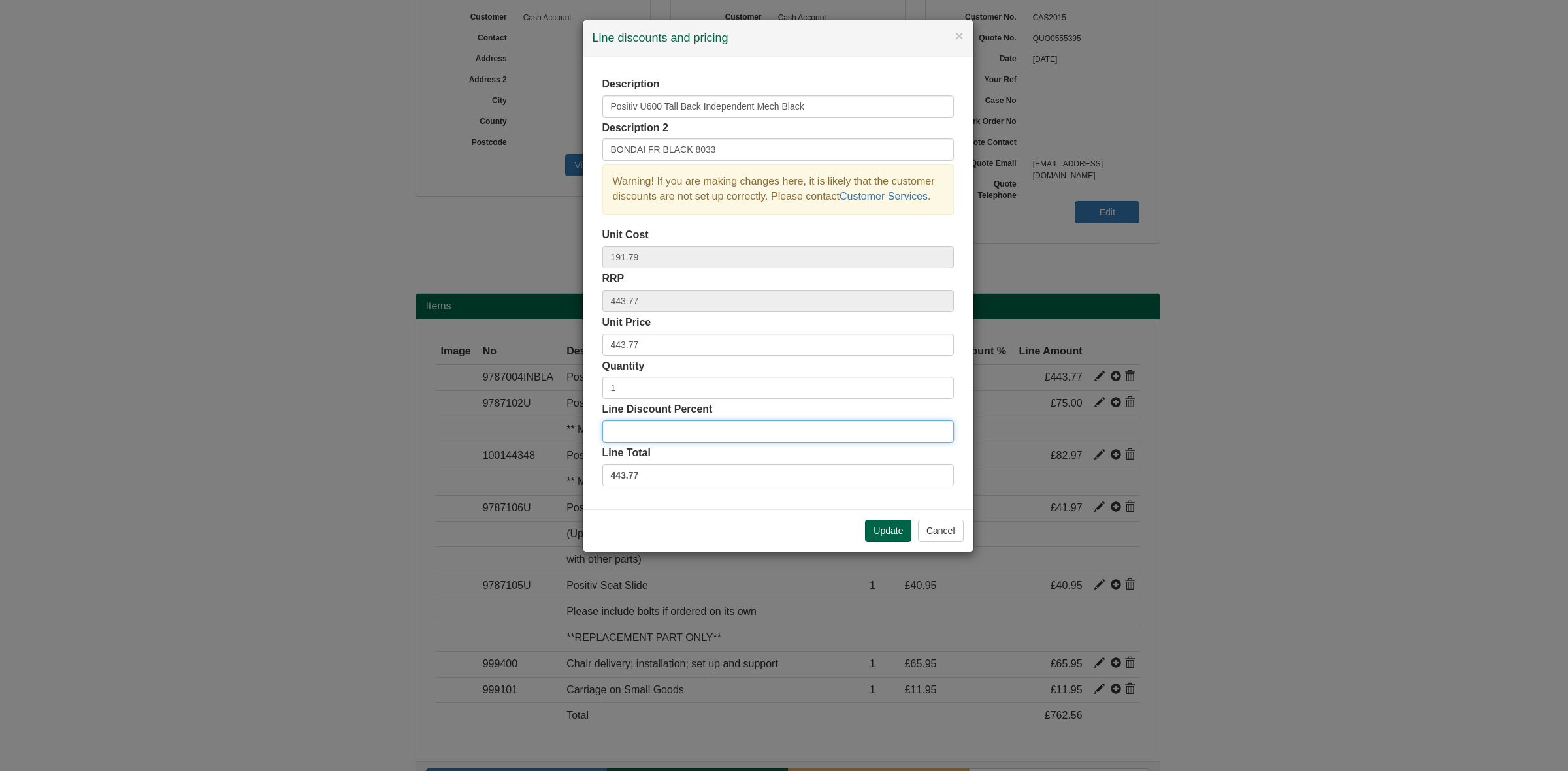
click at [629, 436] on input "Line Discount Percent" at bounding box center [778, 431] width 351 height 22
type input "20"
click at [877, 522] on button "Update" at bounding box center [888, 530] width 47 height 22
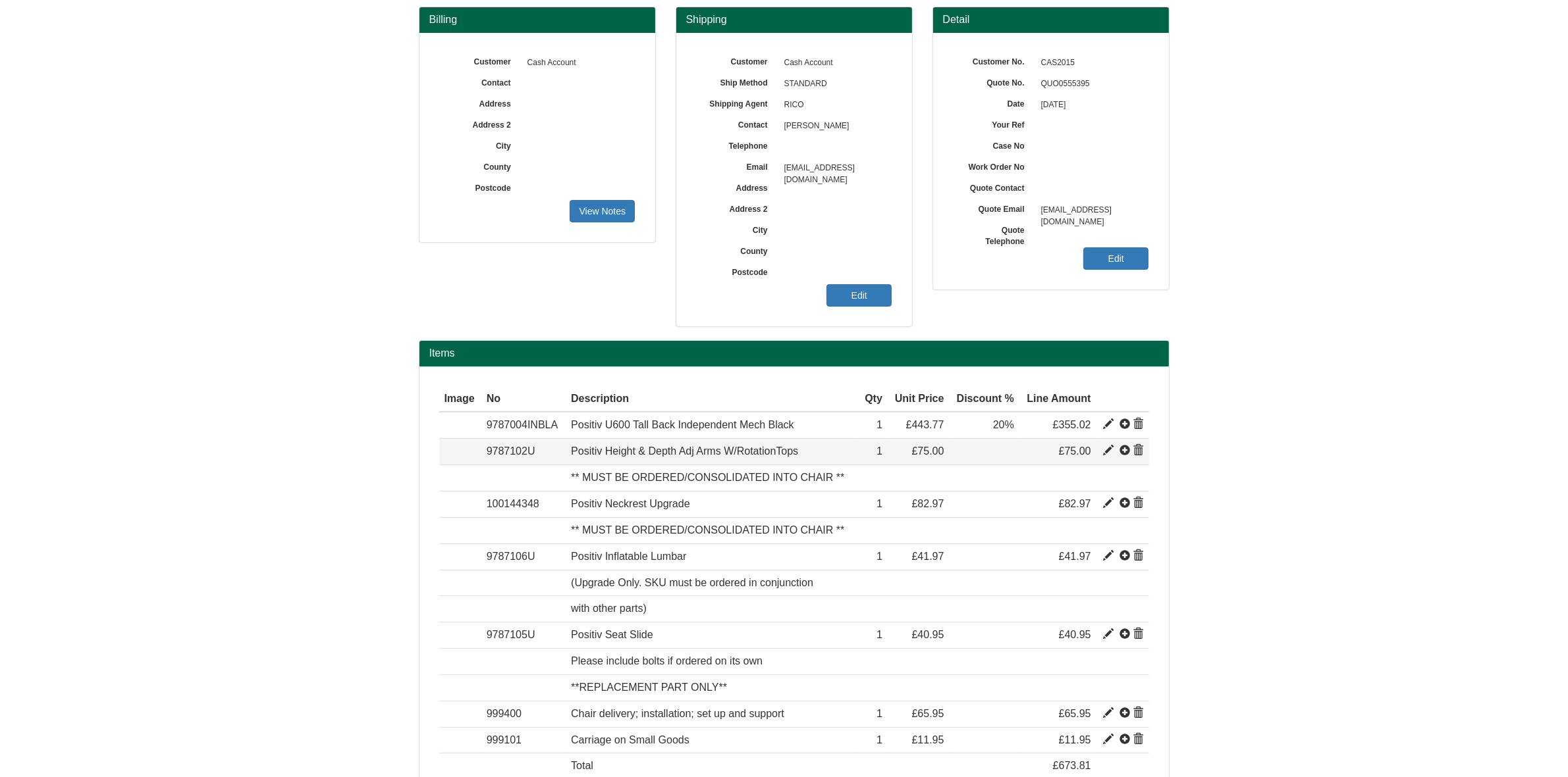
scroll to position [208, 0]
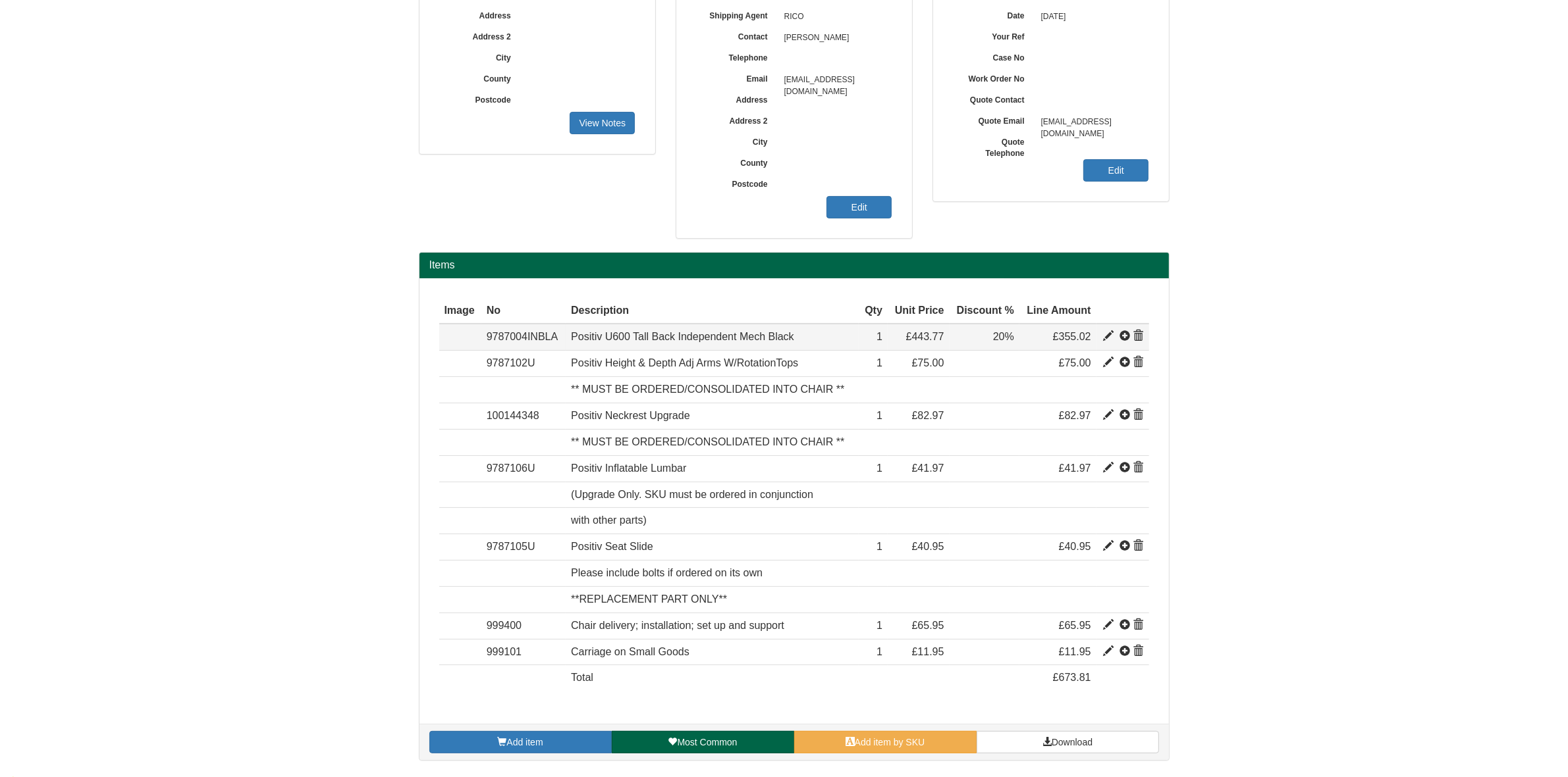
click at [1138, 333] on span at bounding box center [1139, 336] width 11 height 11
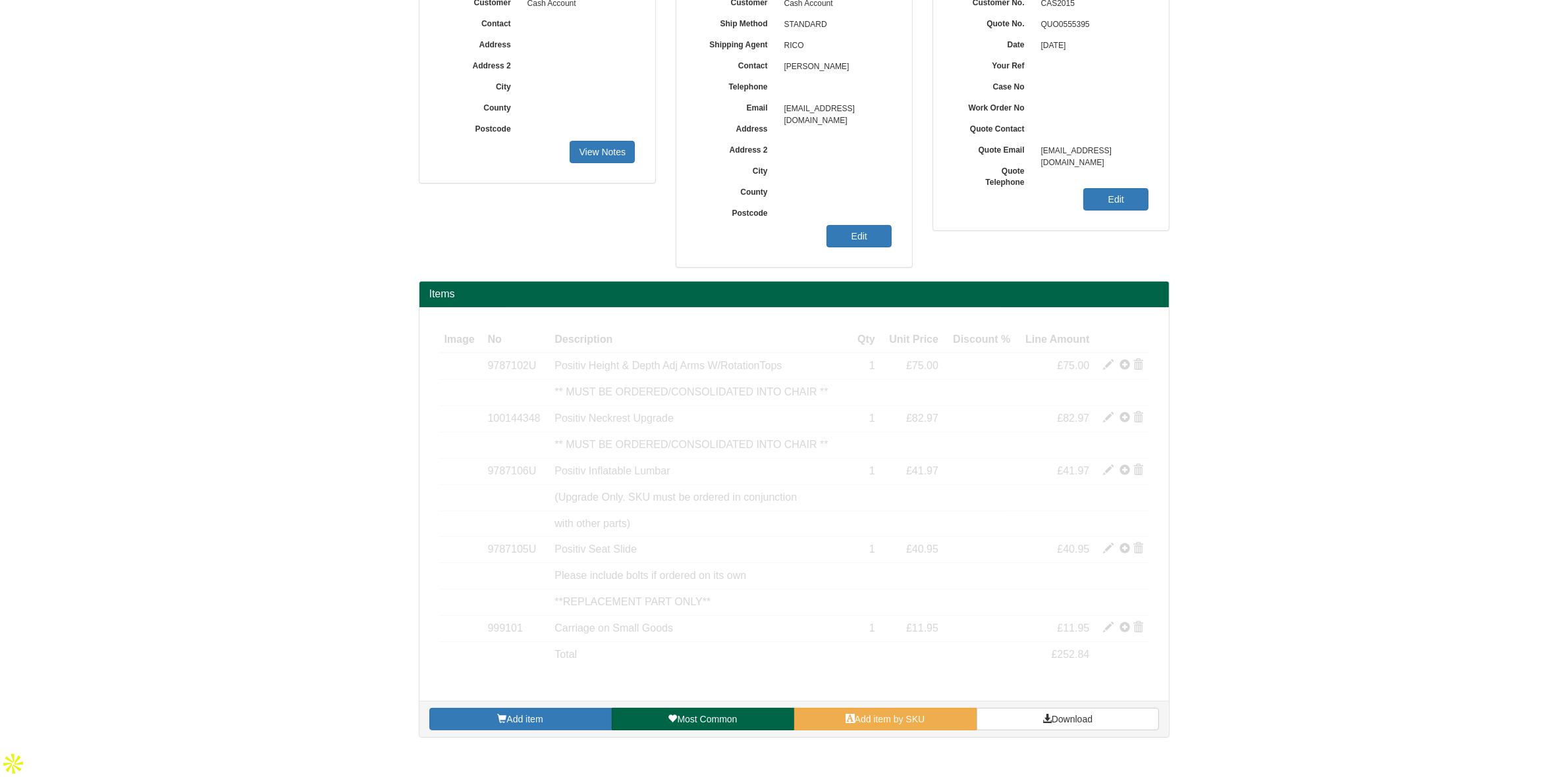
scroll to position [156, 0]
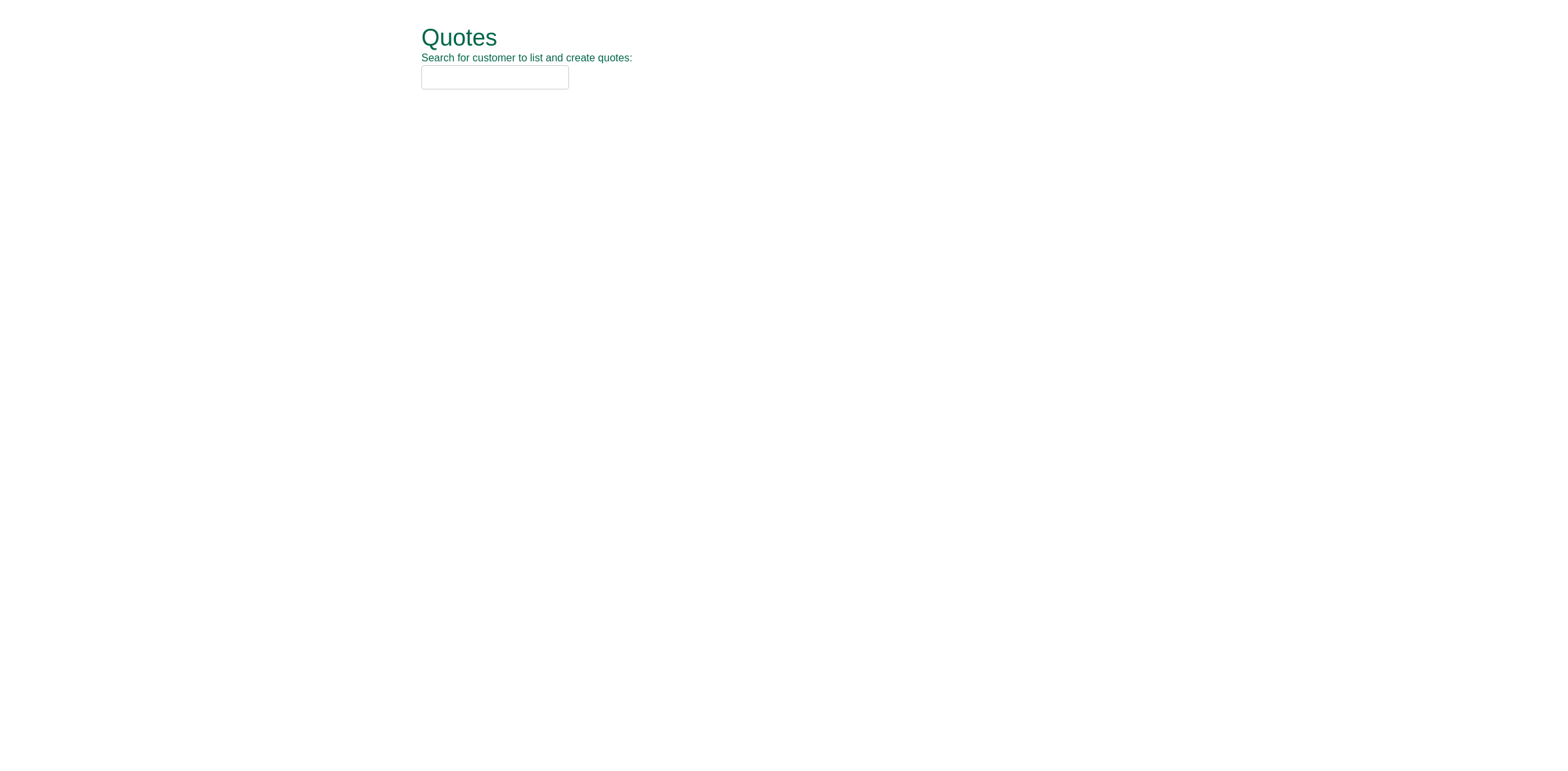
click at [459, 76] on input "text" at bounding box center [495, 77] width 148 height 25
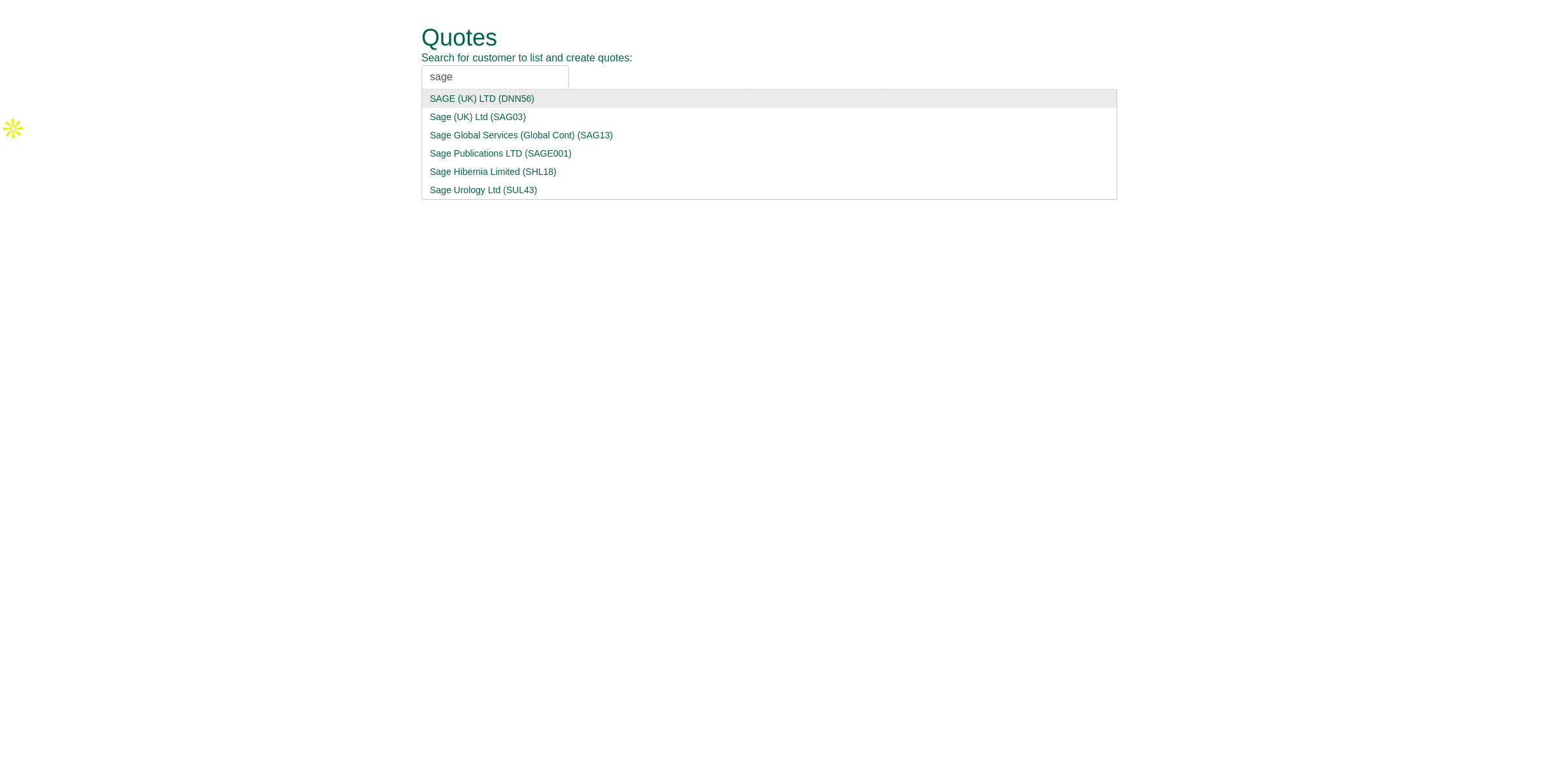
type input "sage"
click at [546, 98] on div "SAGE (UK) LTD (DNN56)" at bounding box center [769, 98] width 679 height 13
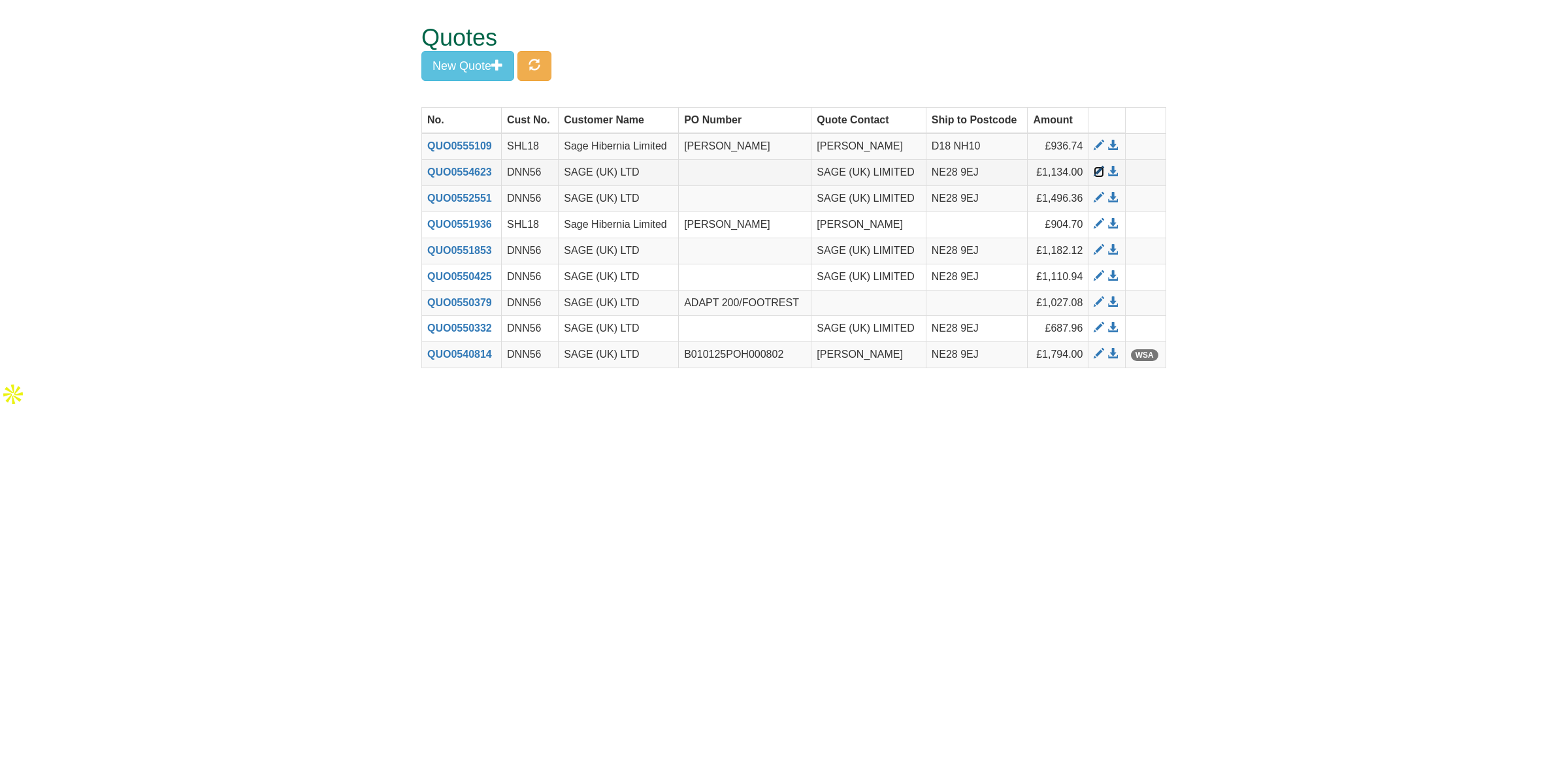
click at [1102, 170] on span at bounding box center [1099, 172] width 11 height 11
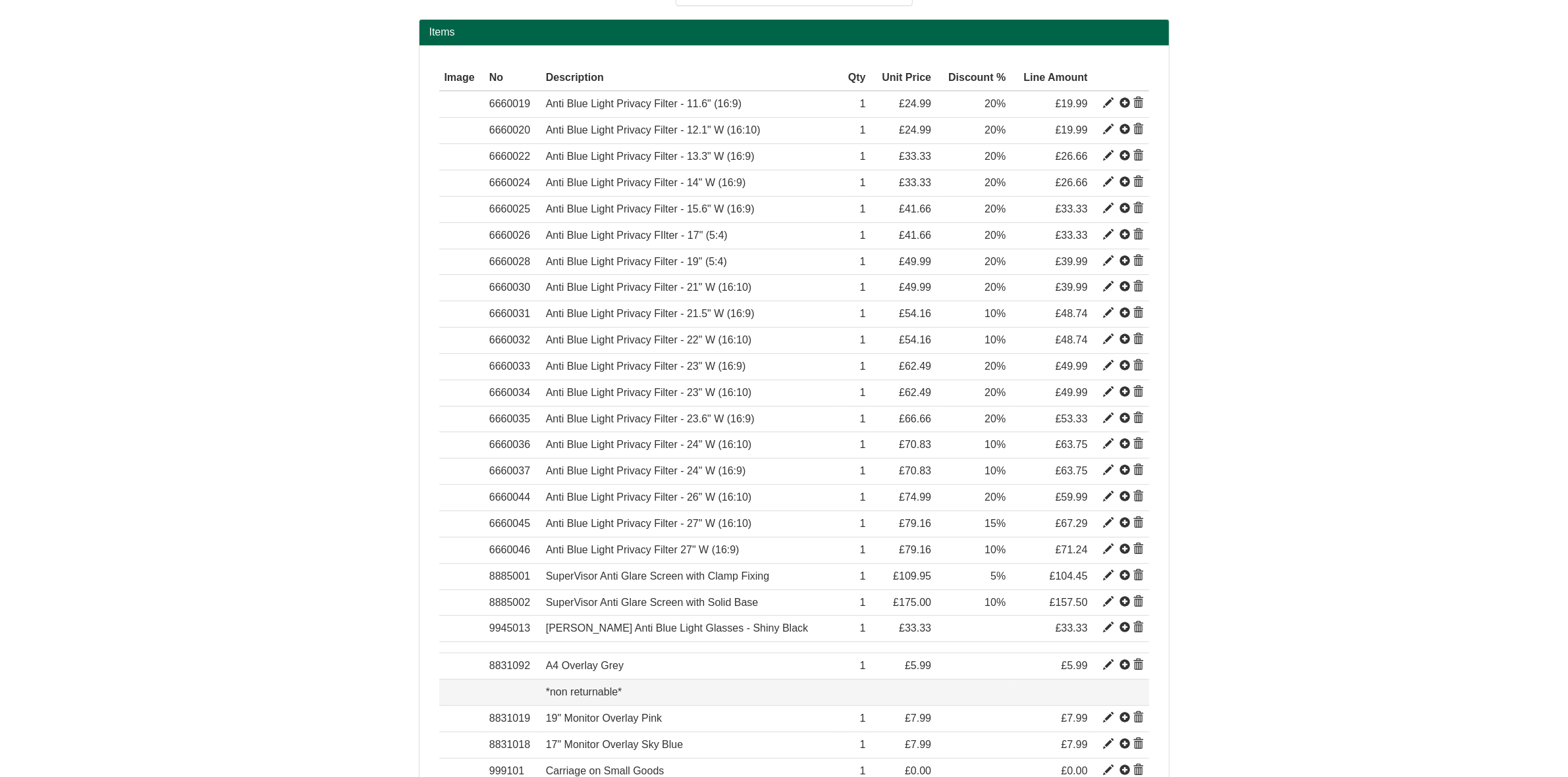
scroll to position [563, 0]
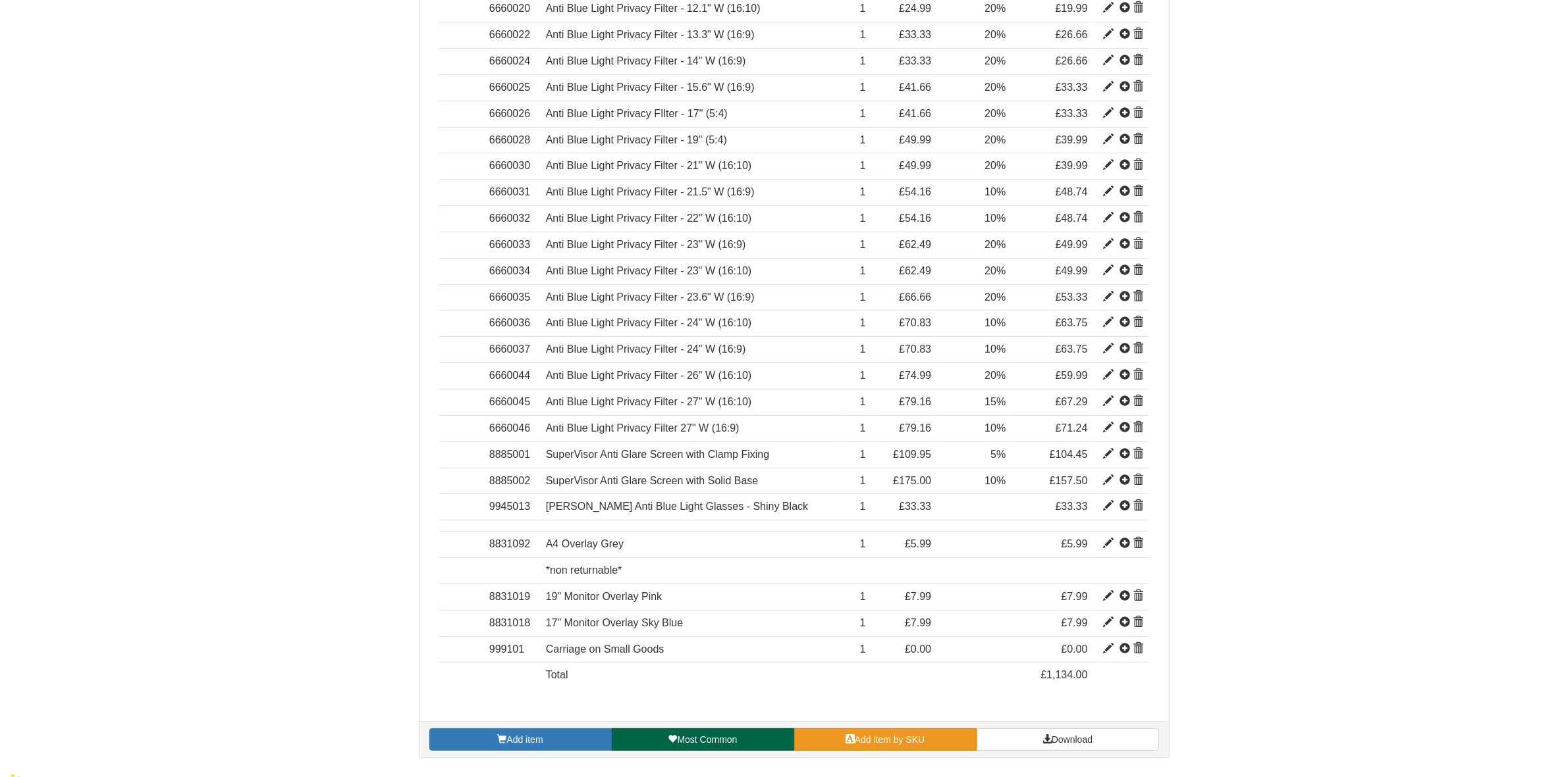
click at [884, 742] on span "Add item by SKU" at bounding box center [890, 740] width 71 height 11
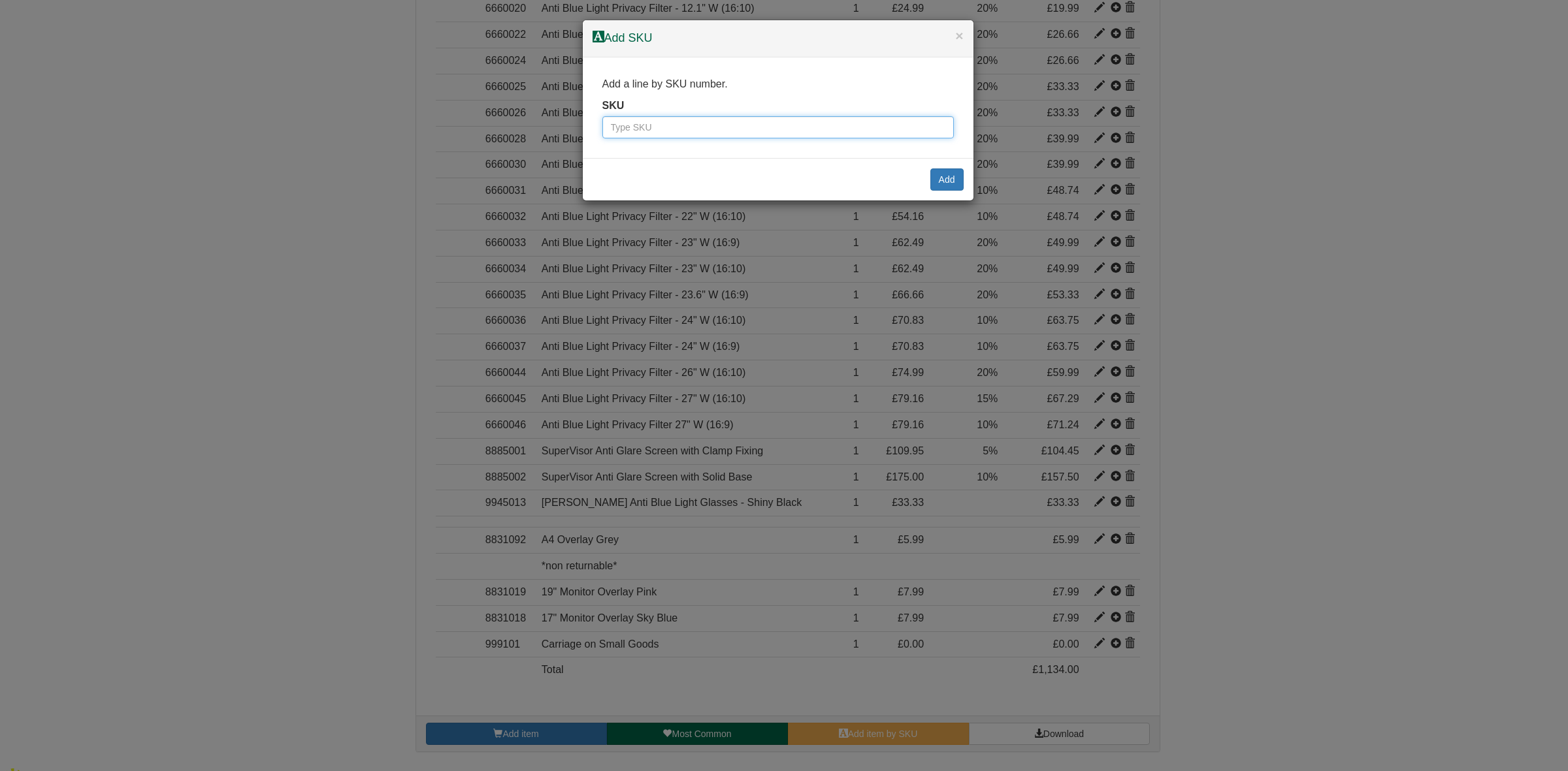
click at [625, 133] on input "text" at bounding box center [778, 126] width 351 height 22
paste input "100113211"
click at [606, 128] on input "100113211" at bounding box center [778, 126] width 351 height 22
type input "100113211"
click at [944, 177] on button "Add" at bounding box center [947, 179] width 33 height 22
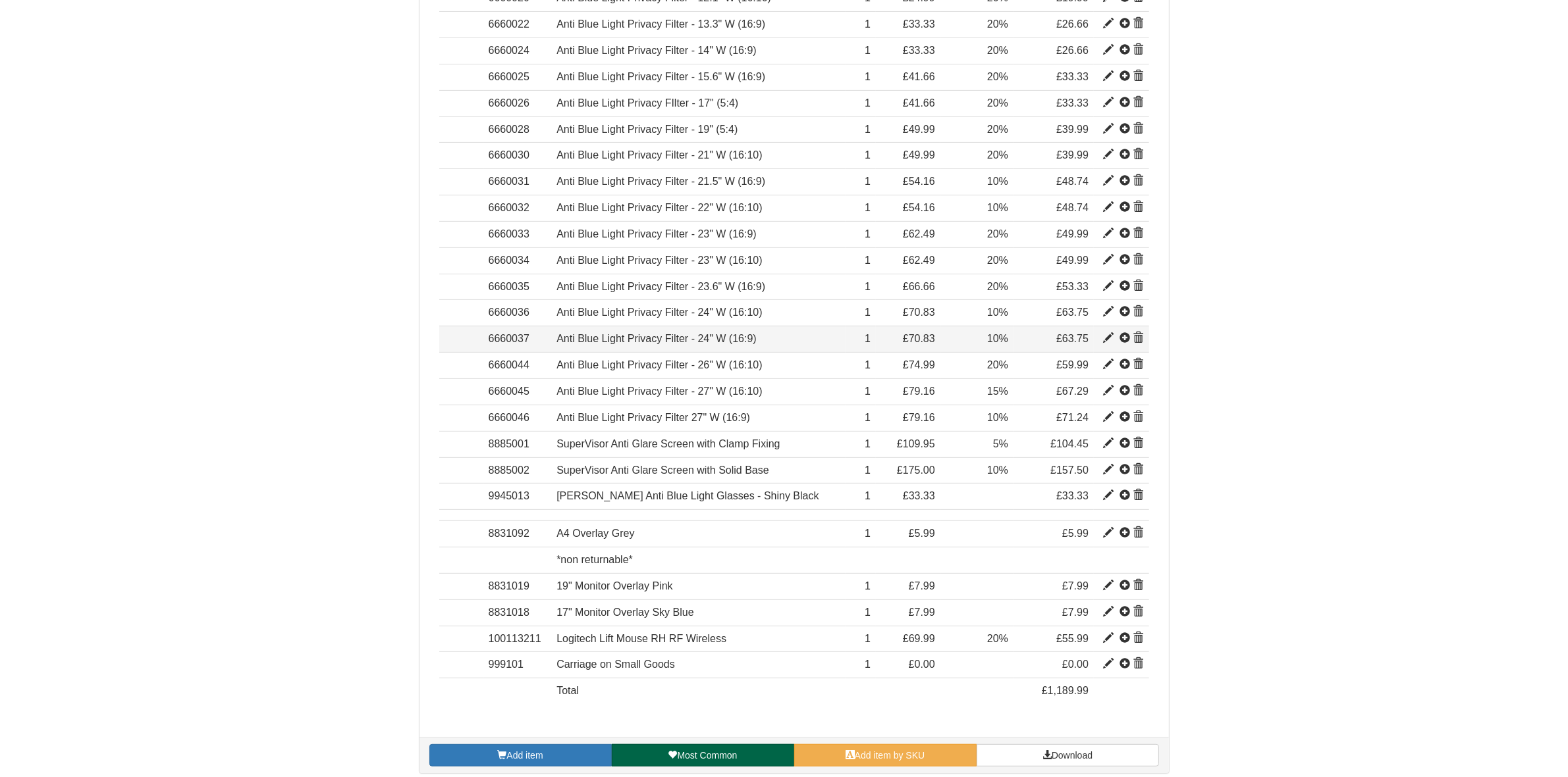
scroll to position [589, 0]
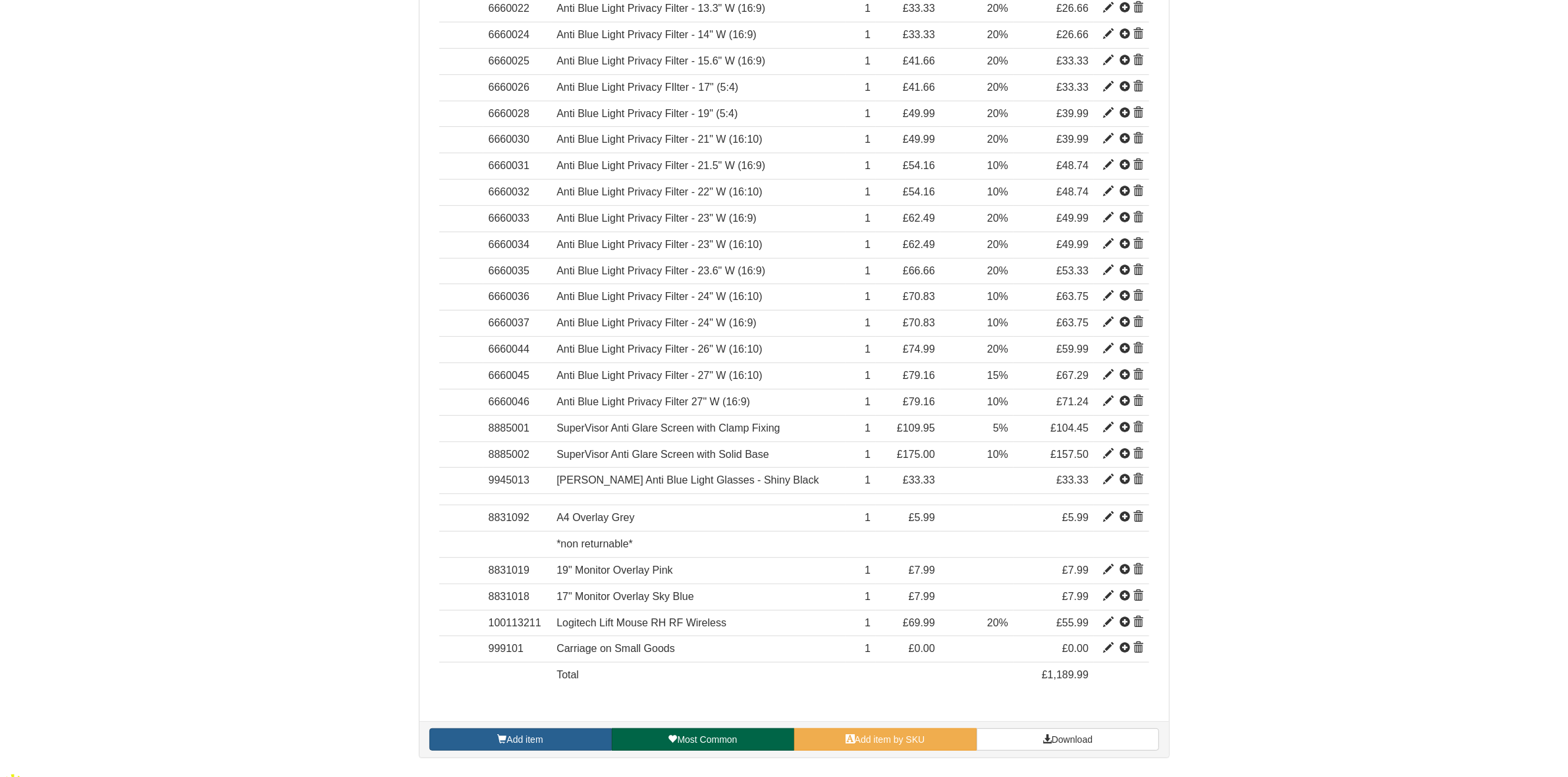
click at [529, 750] on link "Add item" at bounding box center [521, 739] width 182 height 22
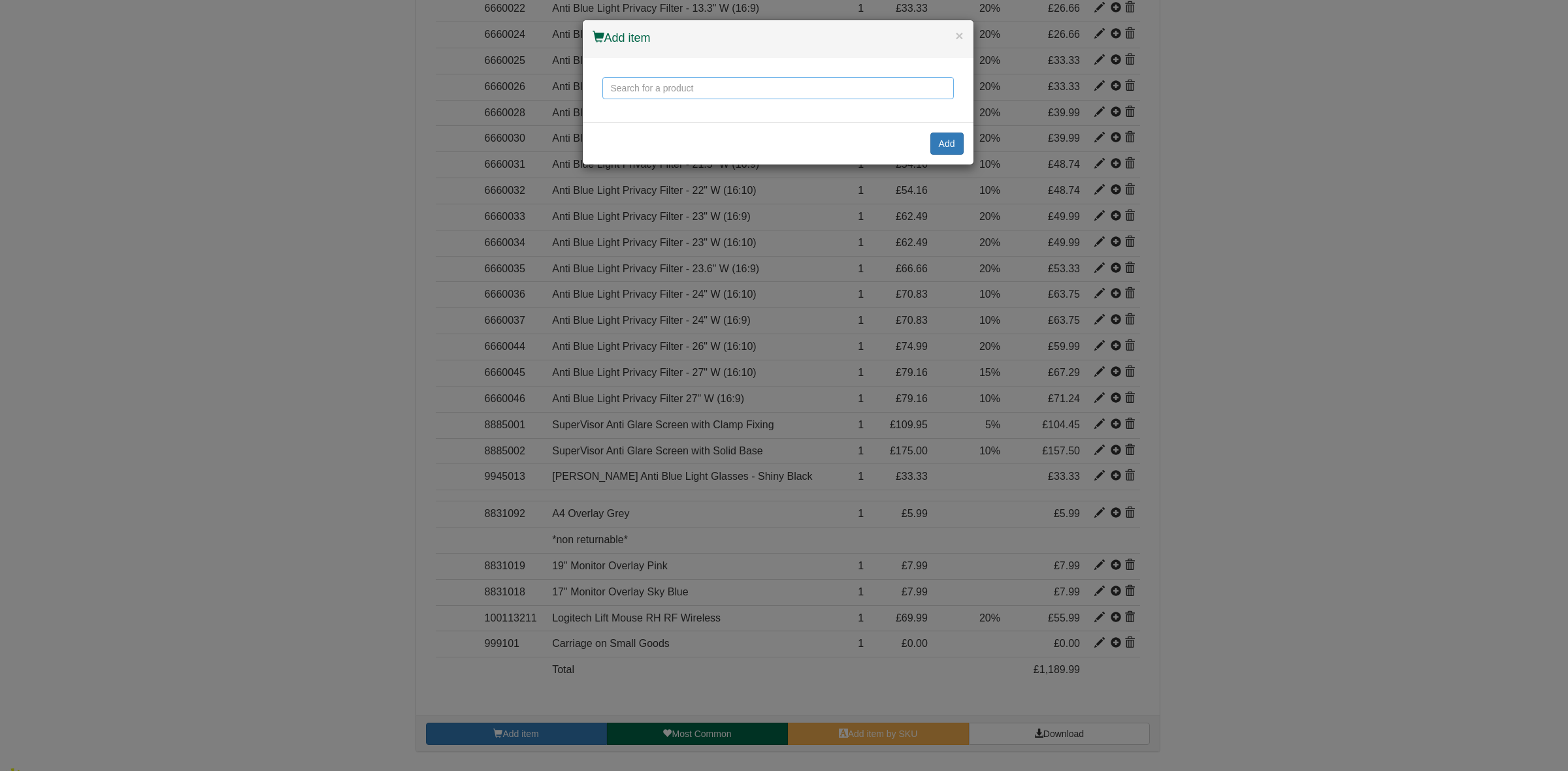
click at [655, 91] on input "text" at bounding box center [778, 88] width 351 height 22
click at [680, 132] on div "Logitech Wave Keys Keyboard" at bounding box center [777, 118] width 335 height 32
type input "Logitech Wave Keys Keyboard"
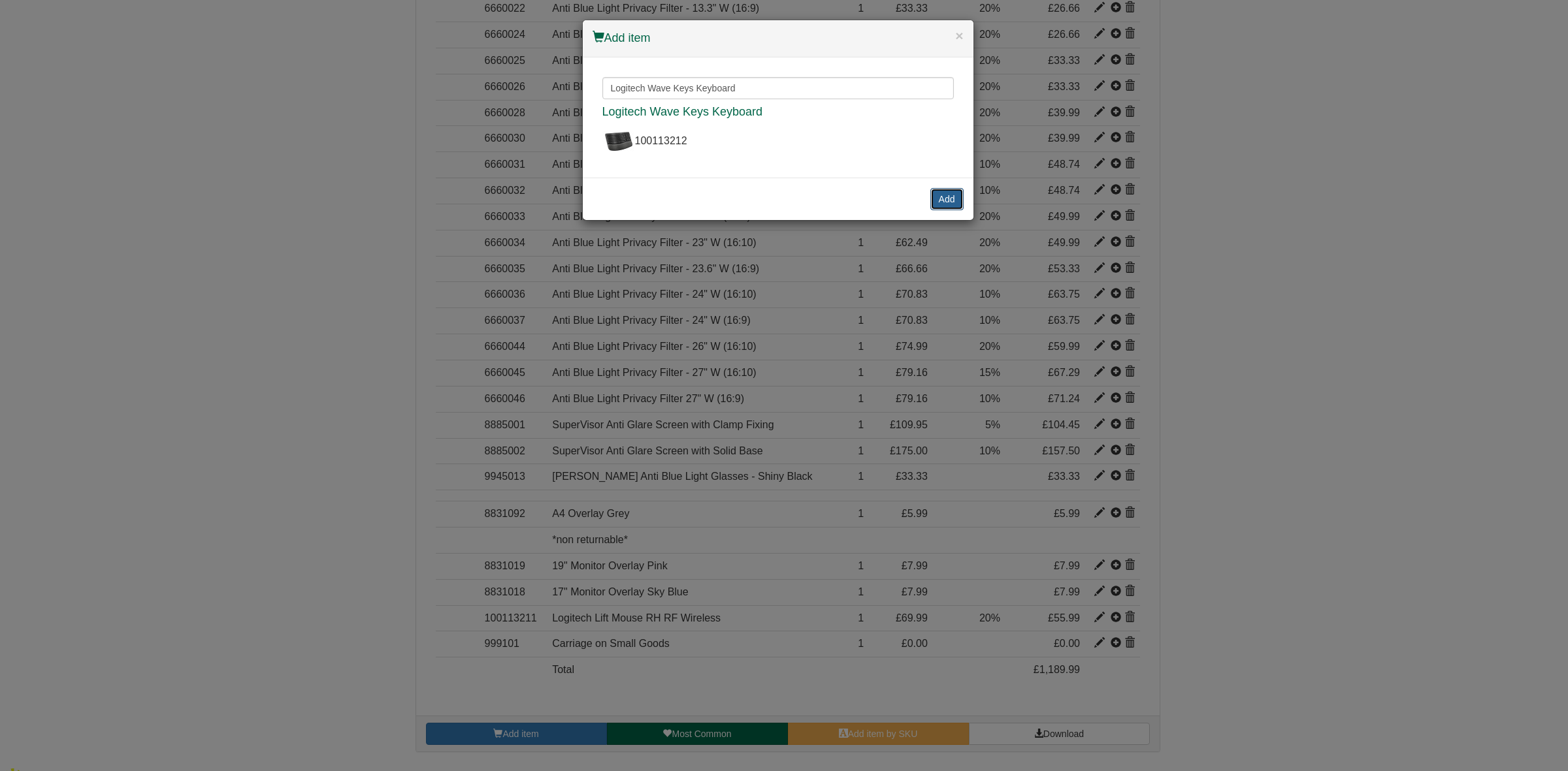
click at [951, 195] on button "Add" at bounding box center [947, 198] width 33 height 22
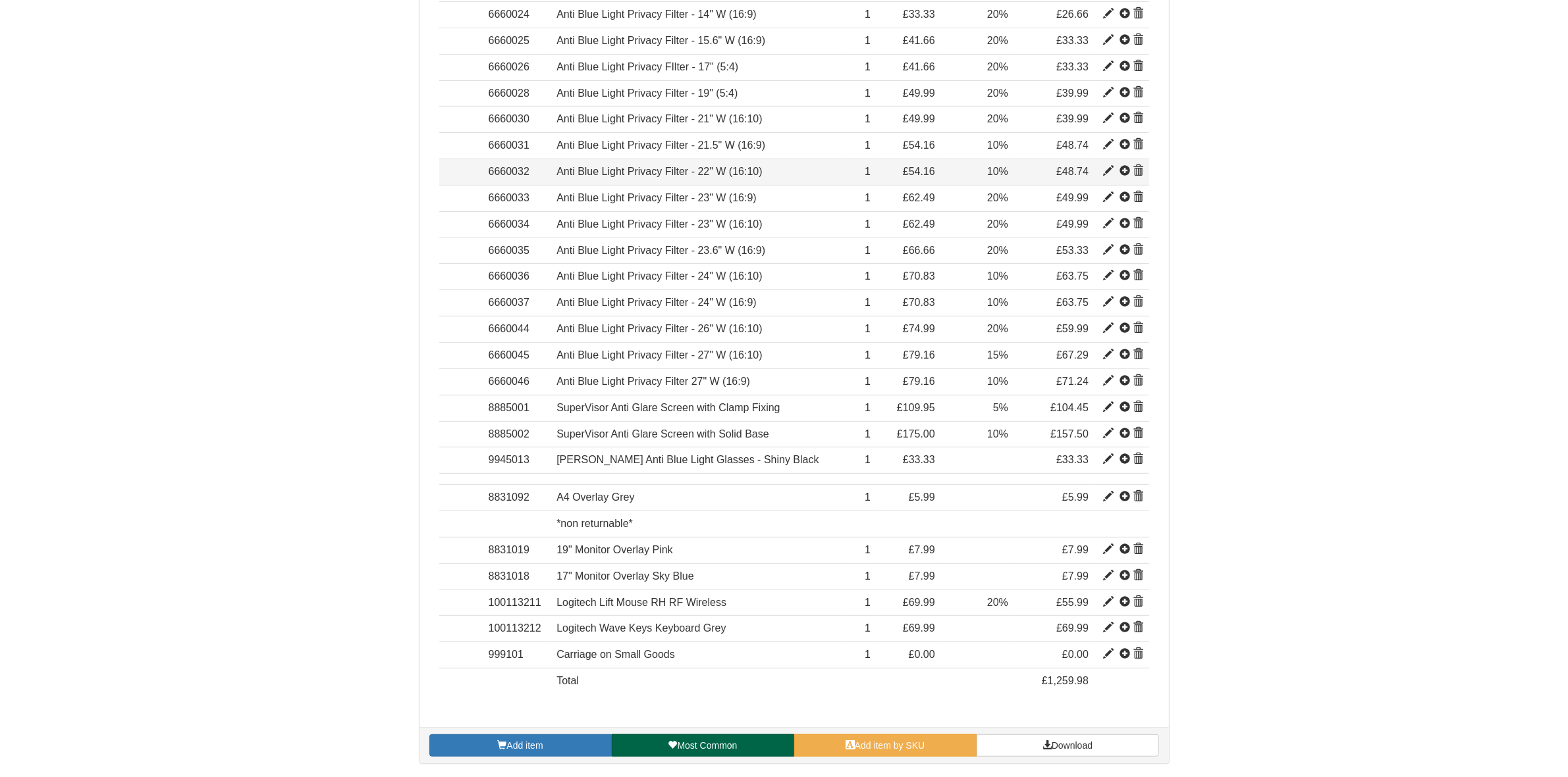
scroll to position [615, 0]
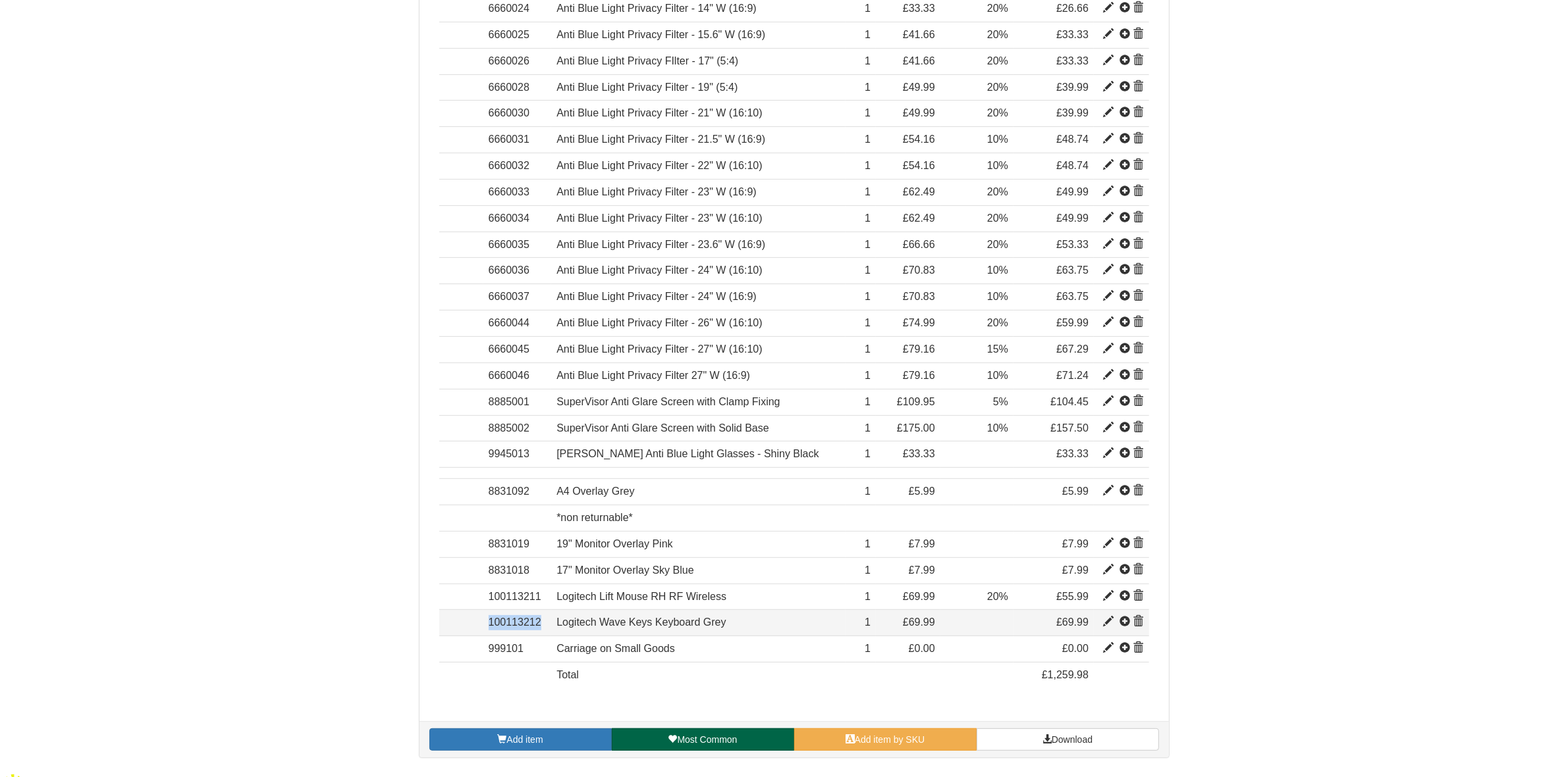
drag, startPoint x: 550, startPoint y: 623, endPoint x: 472, endPoint y: 626, distance: 78.1
click at [472, 626] on tr "Item 100113212 Logitech Wave Keys Keyboard Grey For Business 42.84021 69.99 1 £…" at bounding box center [794, 624] width 710 height 27
copy tr "Item 100113212"
click at [1108, 627] on span at bounding box center [1108, 622] width 11 height 11
type input "Logitech Wave Keys Keyboard Grey"
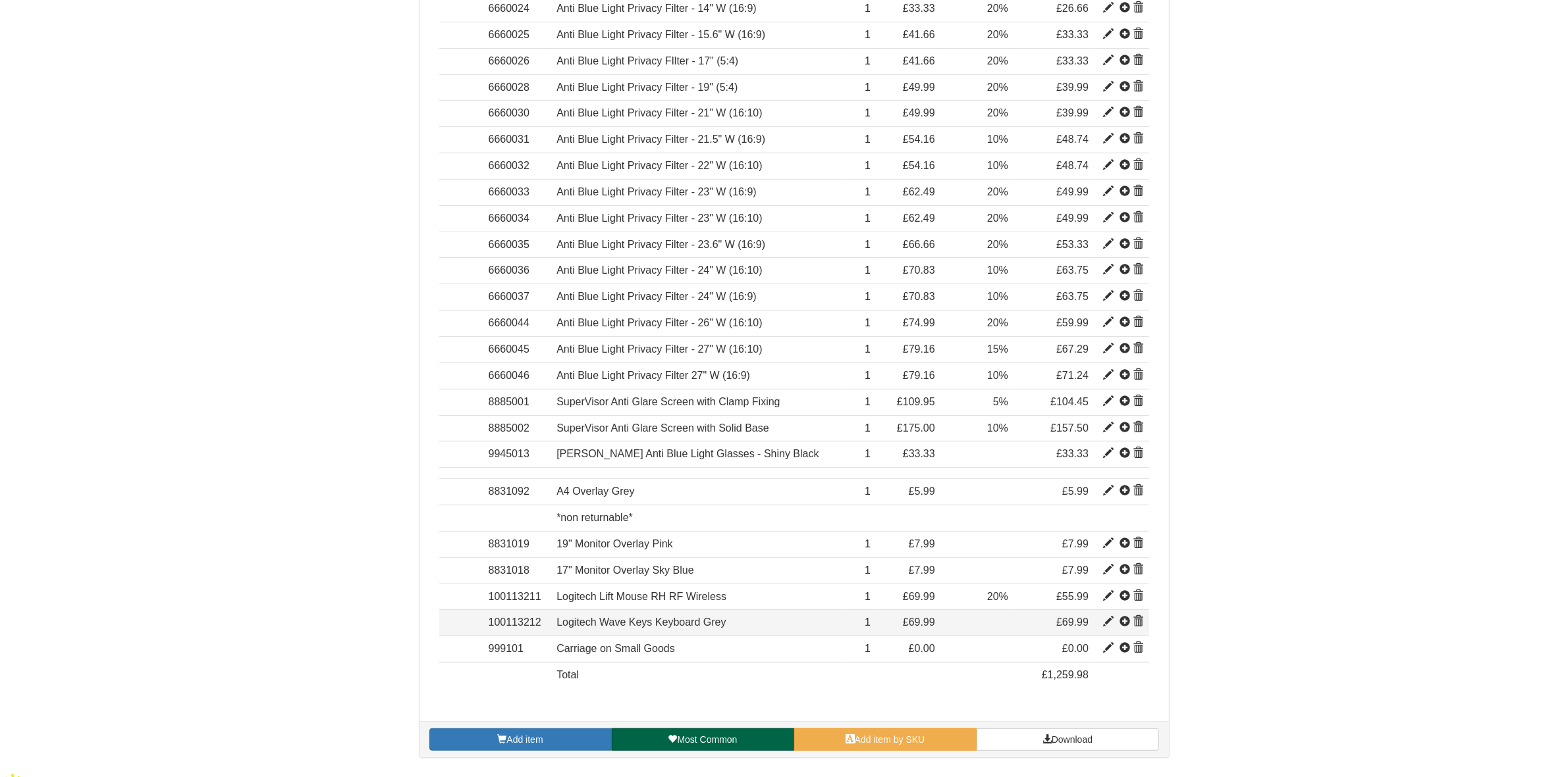
type input "For Business"
type input "42.84"
type input "69.99"
type input "1"
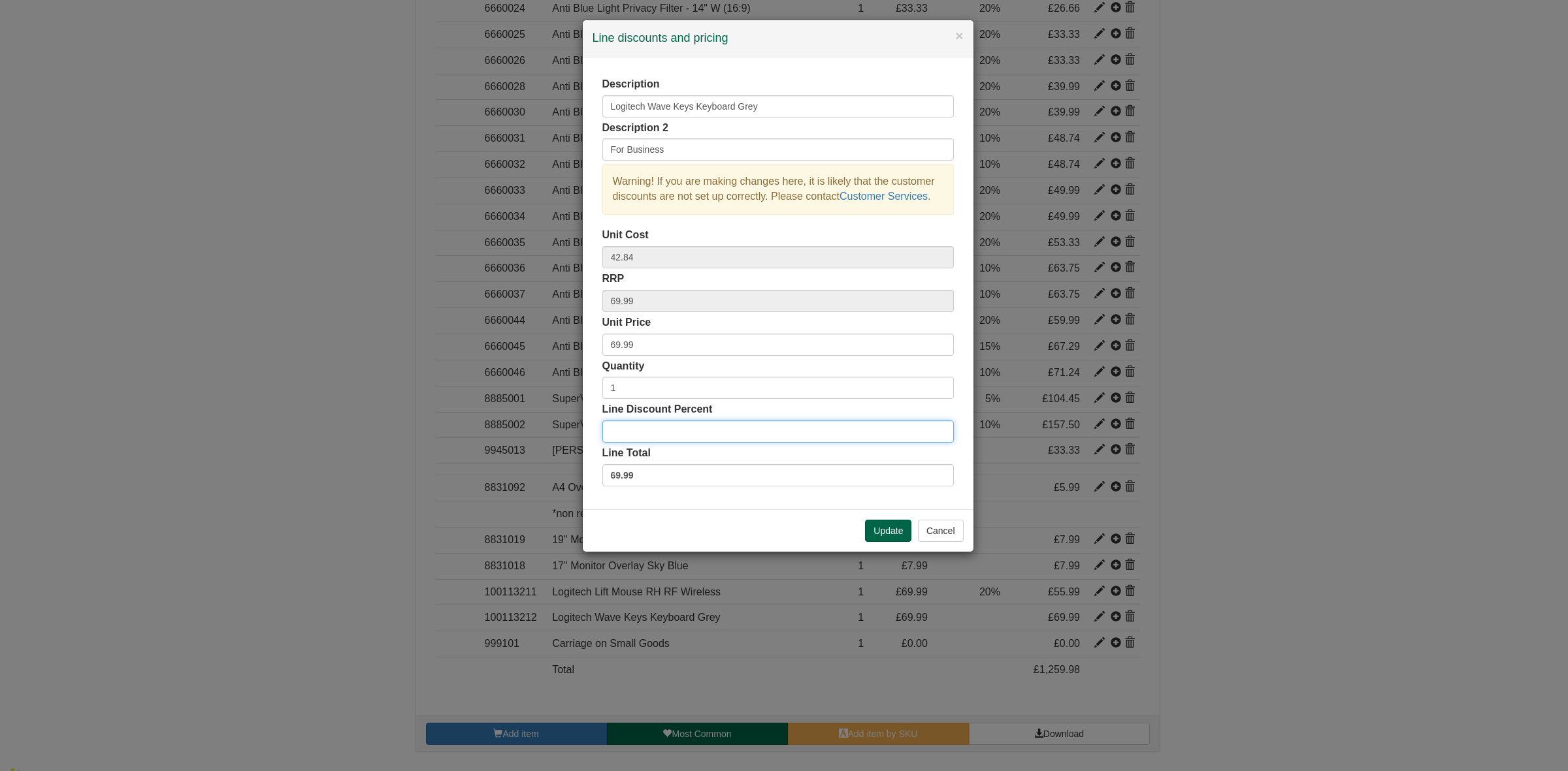
click at [654, 431] on input "Line Discount Percent" at bounding box center [778, 431] width 351 height 22
type input "20"
click at [878, 527] on button "Update" at bounding box center [888, 530] width 47 height 22
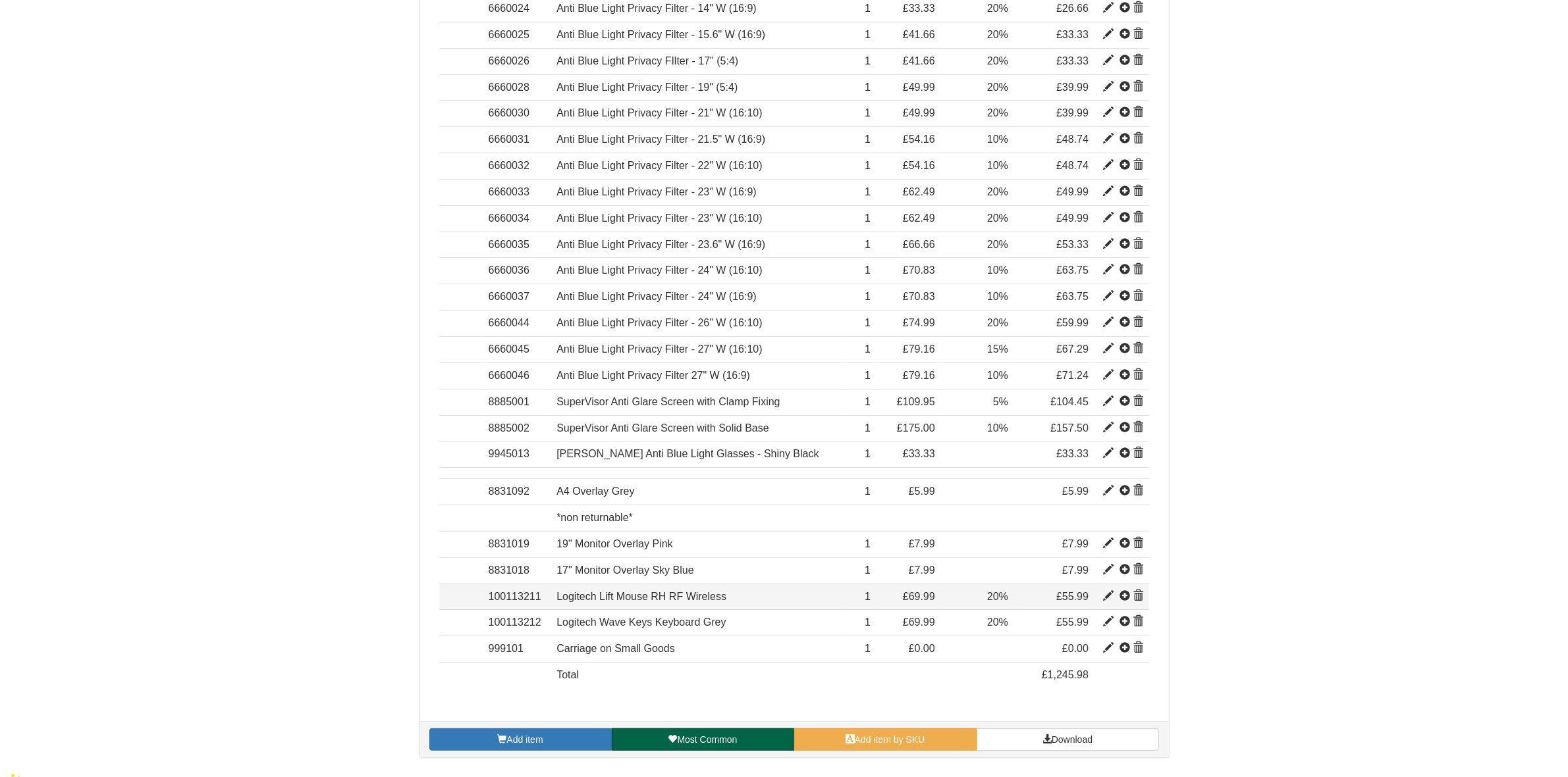
click at [1108, 601] on span at bounding box center [1108, 596] width 11 height 11
type input "Logitech Lift Mouse RH RF Wireless"
type input "White"
type input "57.49"
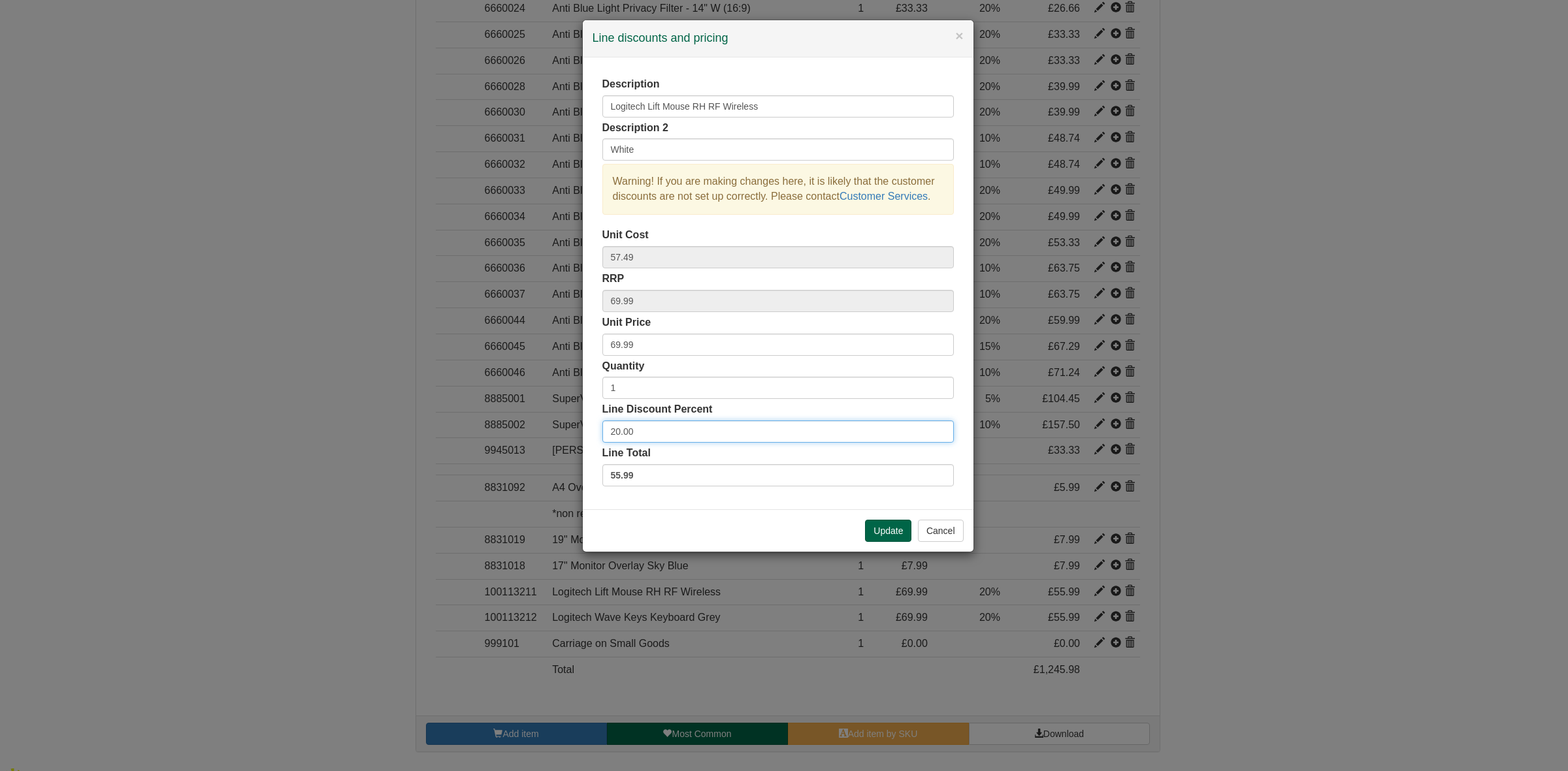
drag, startPoint x: 585, startPoint y: 432, endPoint x: 570, endPoint y: 432, distance: 15.0
click at [570, 432] on div "× Line discounts and pricing Description Logitech Lift Mouse RH RF Wireless Des…" at bounding box center [784, 386] width 1568 height 771
type input "10"
click at [877, 532] on button "Update" at bounding box center [888, 530] width 47 height 22
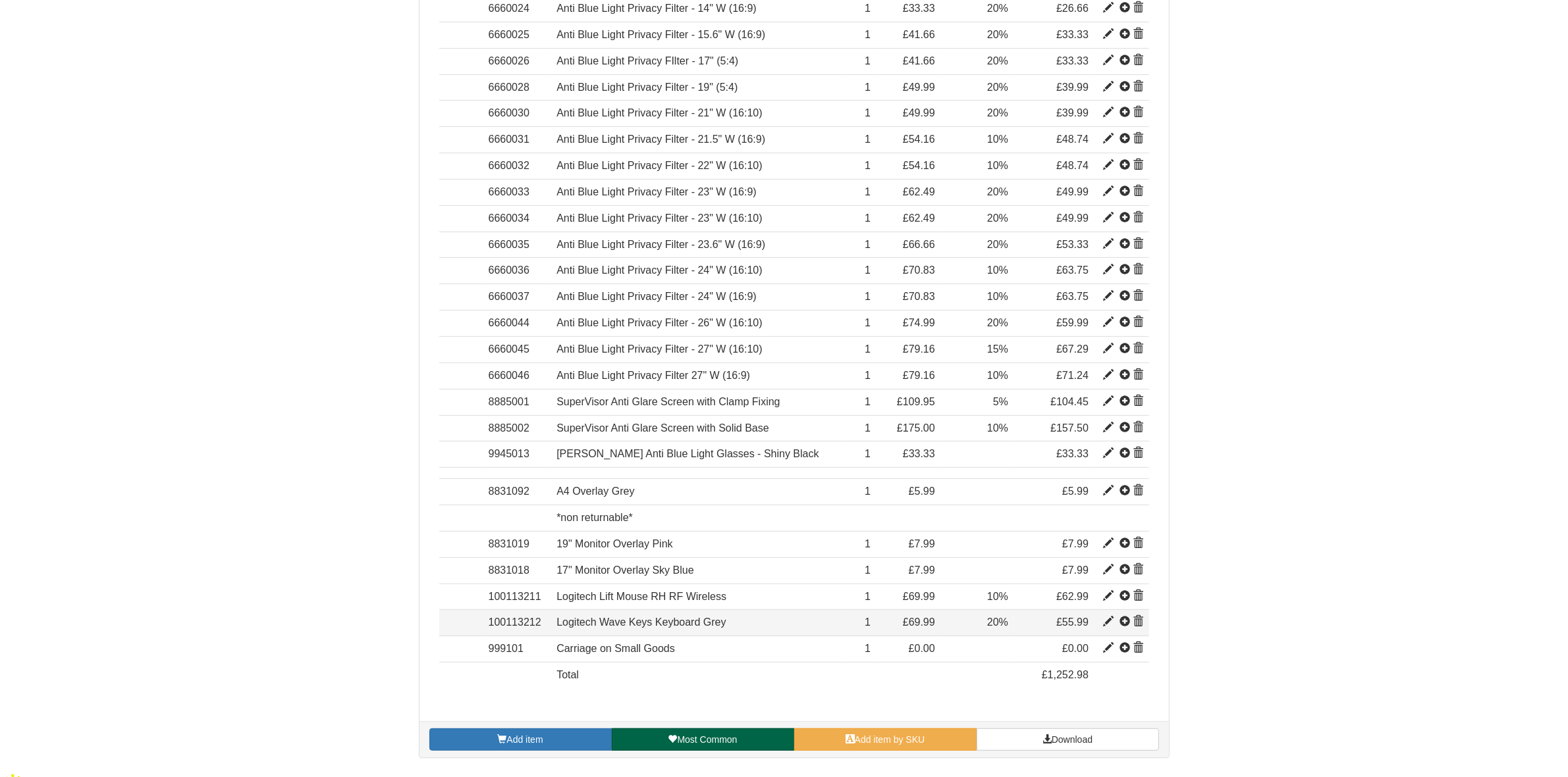
click at [1104, 623] on span at bounding box center [1108, 622] width 11 height 11
type input "Logitech Wave Keys Keyboard Grey"
type input "For Business"
type input "42.84"
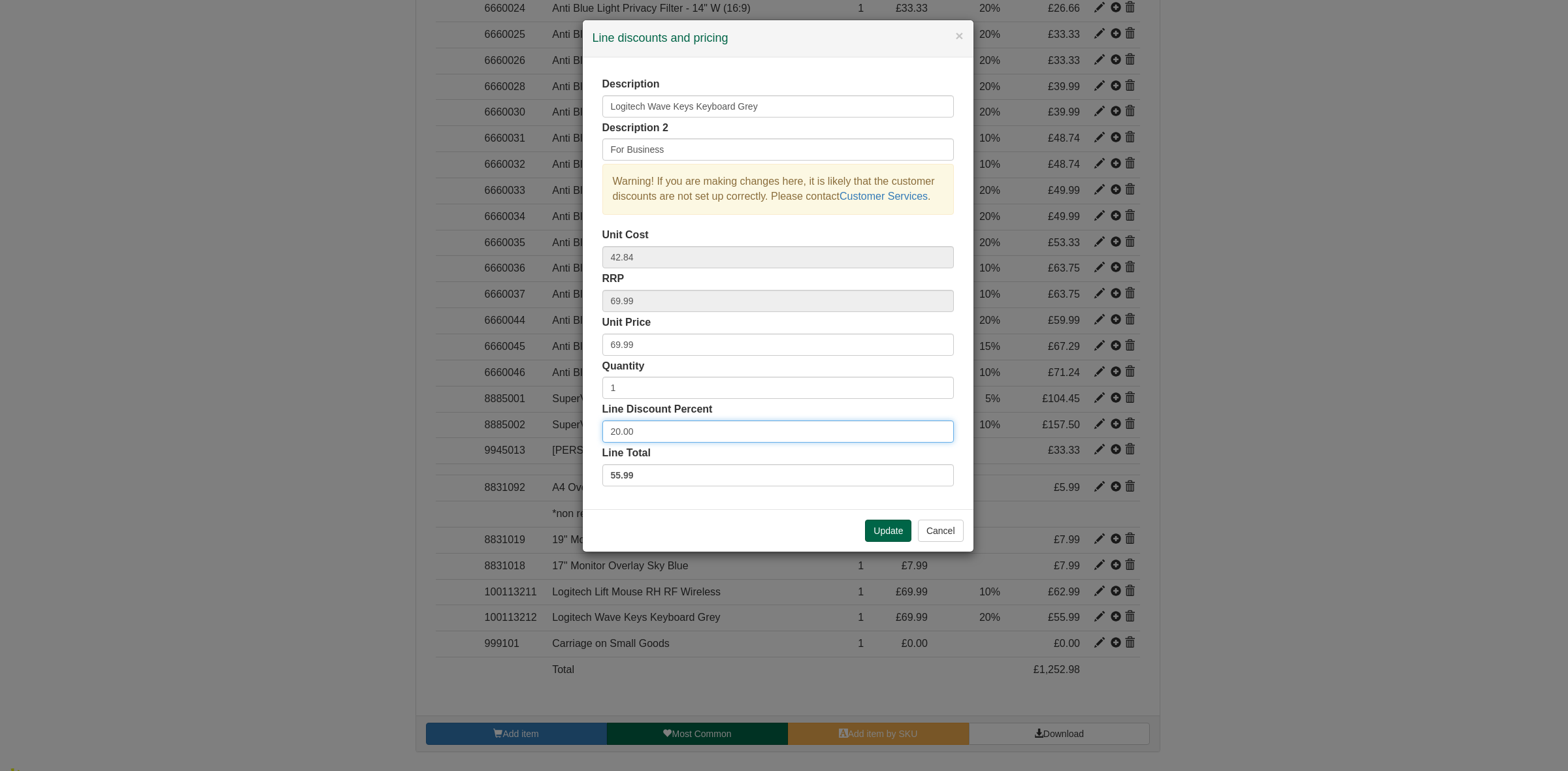
drag, startPoint x: 635, startPoint y: 431, endPoint x: 580, endPoint y: 432, distance: 55.0
click at [582, 432] on div "Description Logitech Wave Keys Keyboard Grey Description 2 For Business Warning…" at bounding box center [777, 283] width 391 height 452
type input "10"
click at [889, 537] on button "Update" at bounding box center [888, 530] width 47 height 22
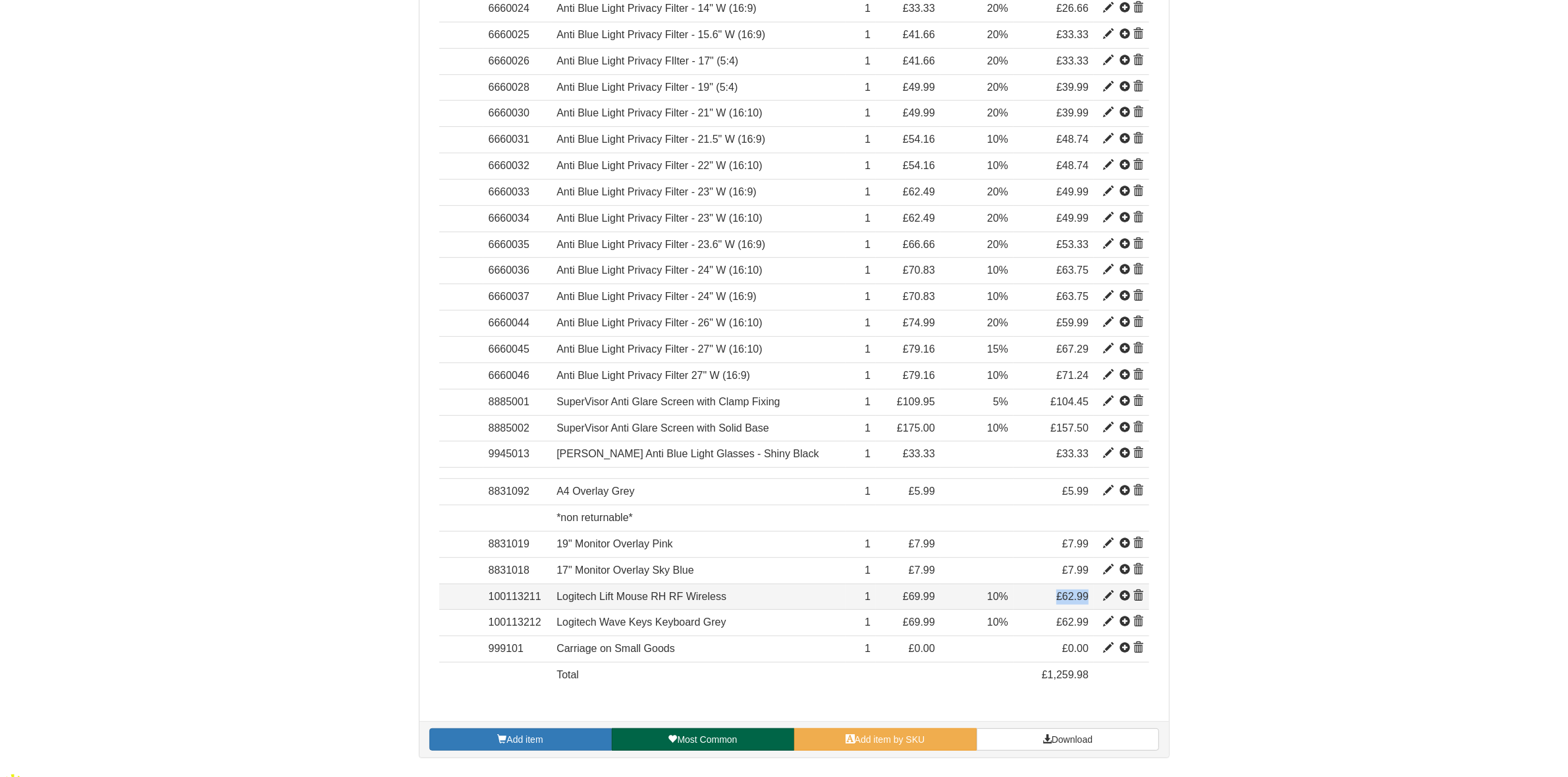
drag, startPoint x: 1052, startPoint y: 600, endPoint x: 1087, endPoint y: 604, distance: 35.2
click at [1087, 604] on td "£62.99" at bounding box center [1054, 597] width 81 height 27
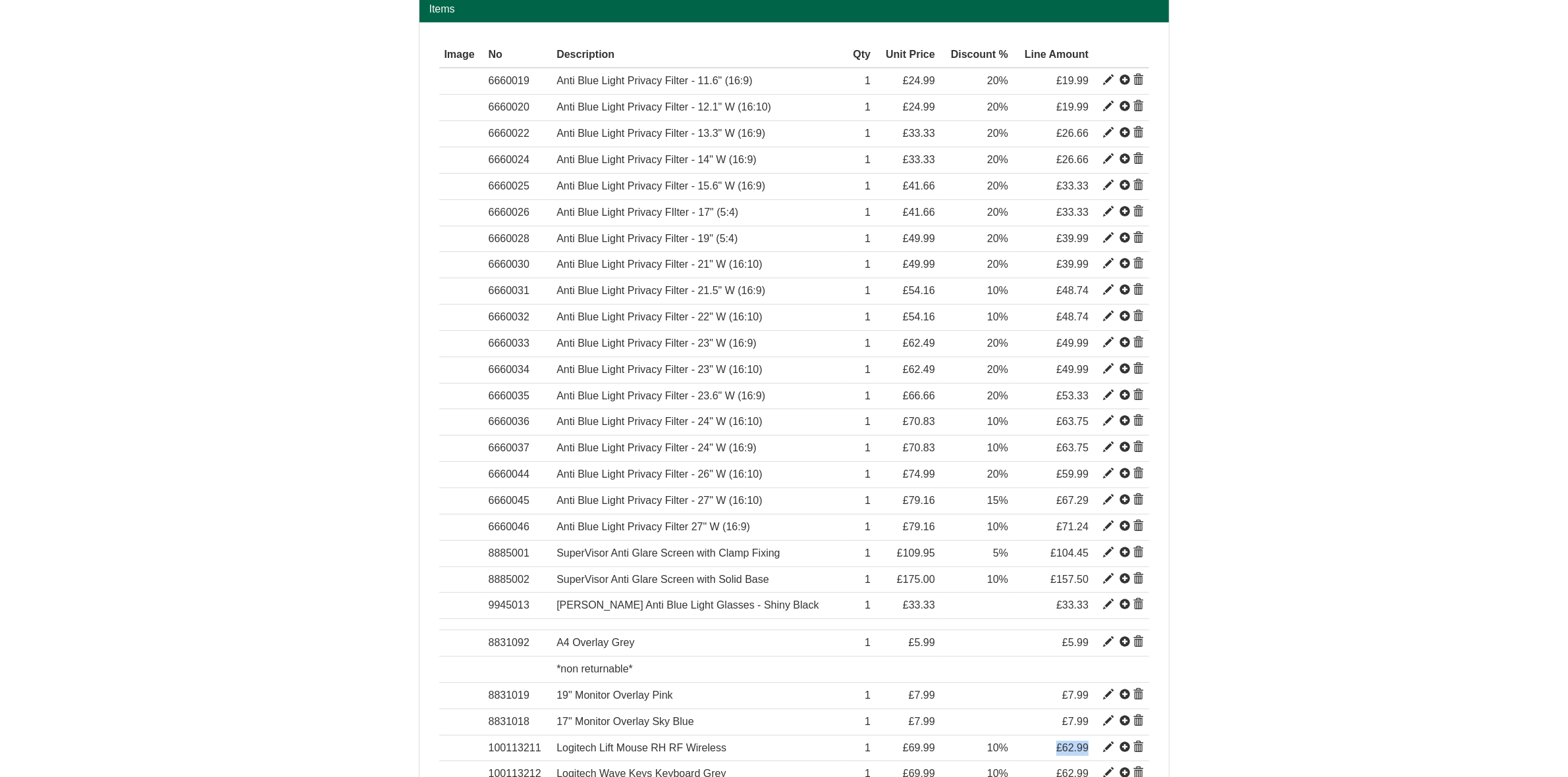
scroll to position [451, 0]
